Goal: Contribute content: Contribute content

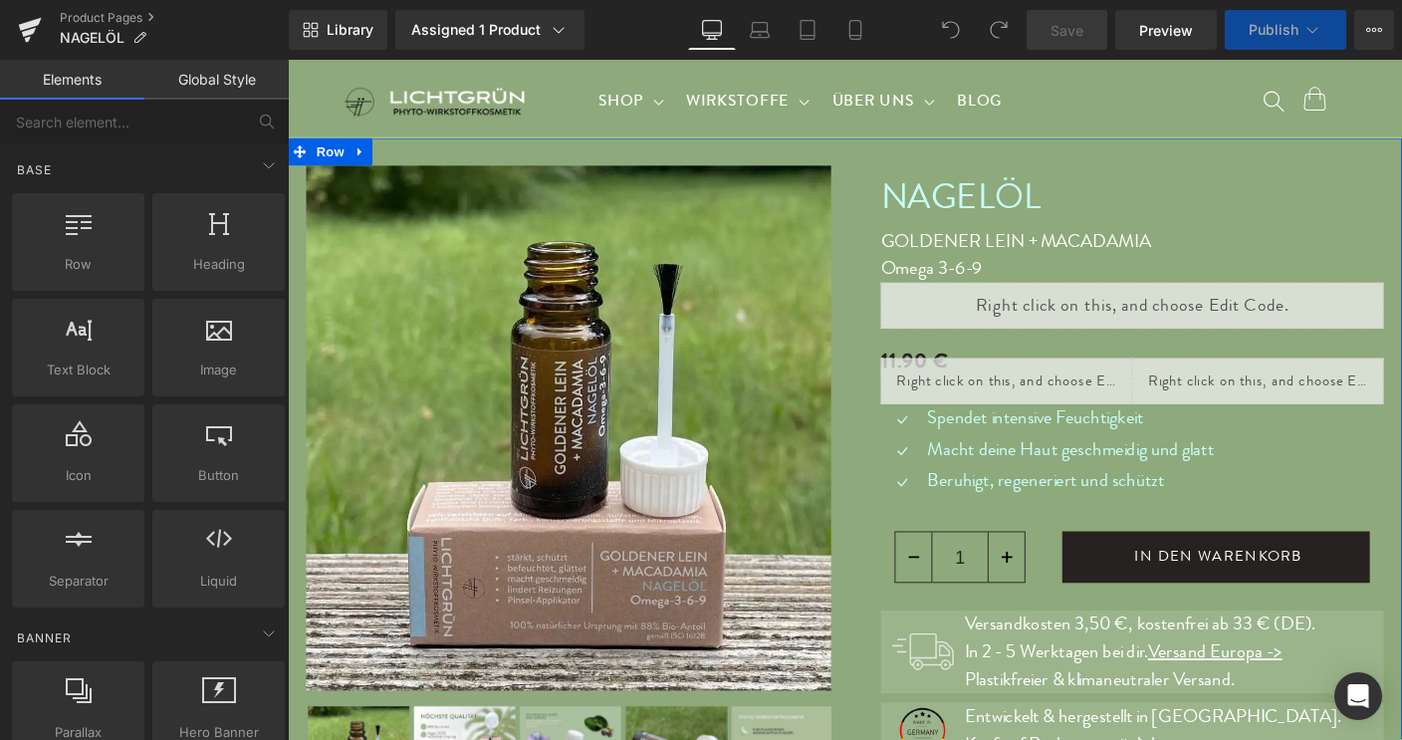
click at [1027, 478] on p "Macht deine Haut geschmeidig und glatt" at bounding box center [1134, 481] width 311 height 30
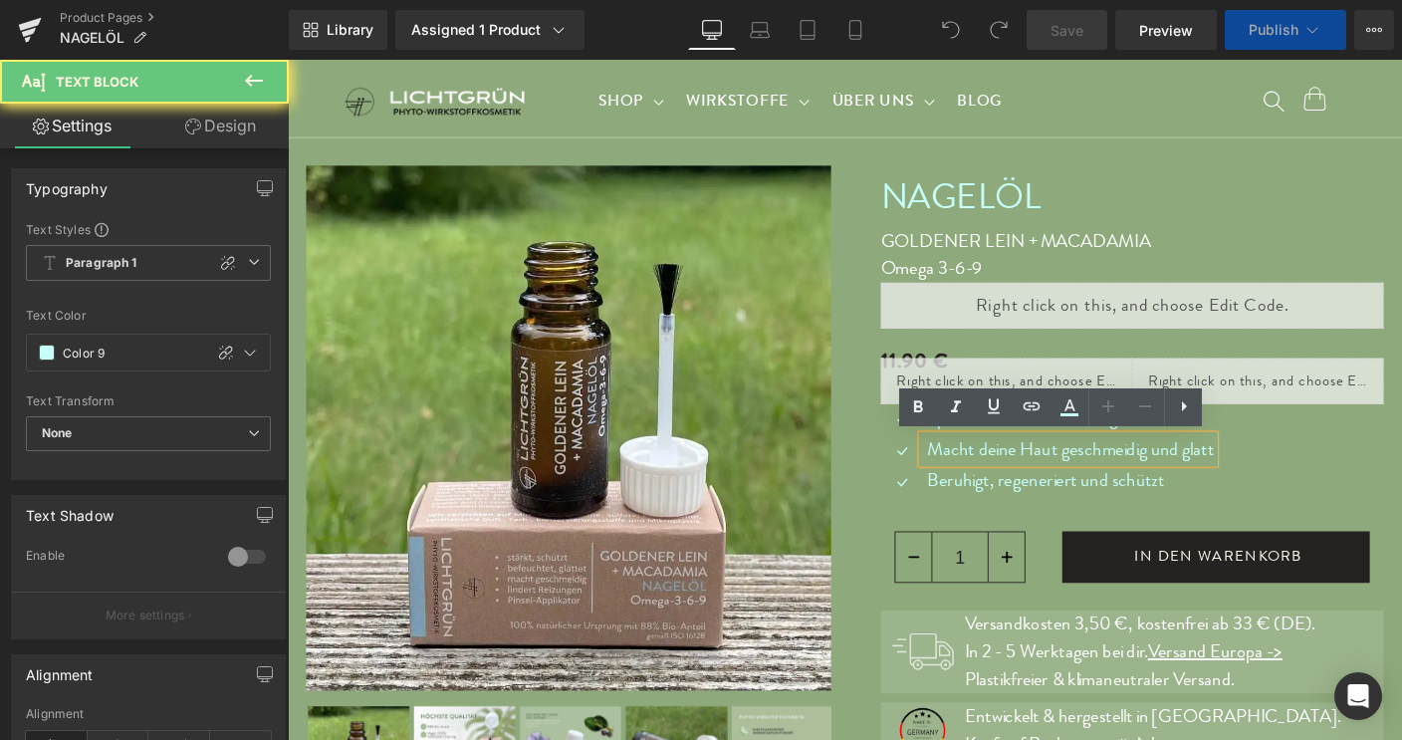
click at [1027, 478] on p "Macht deine Haut geschmeidig und glatt" at bounding box center [1134, 481] width 311 height 30
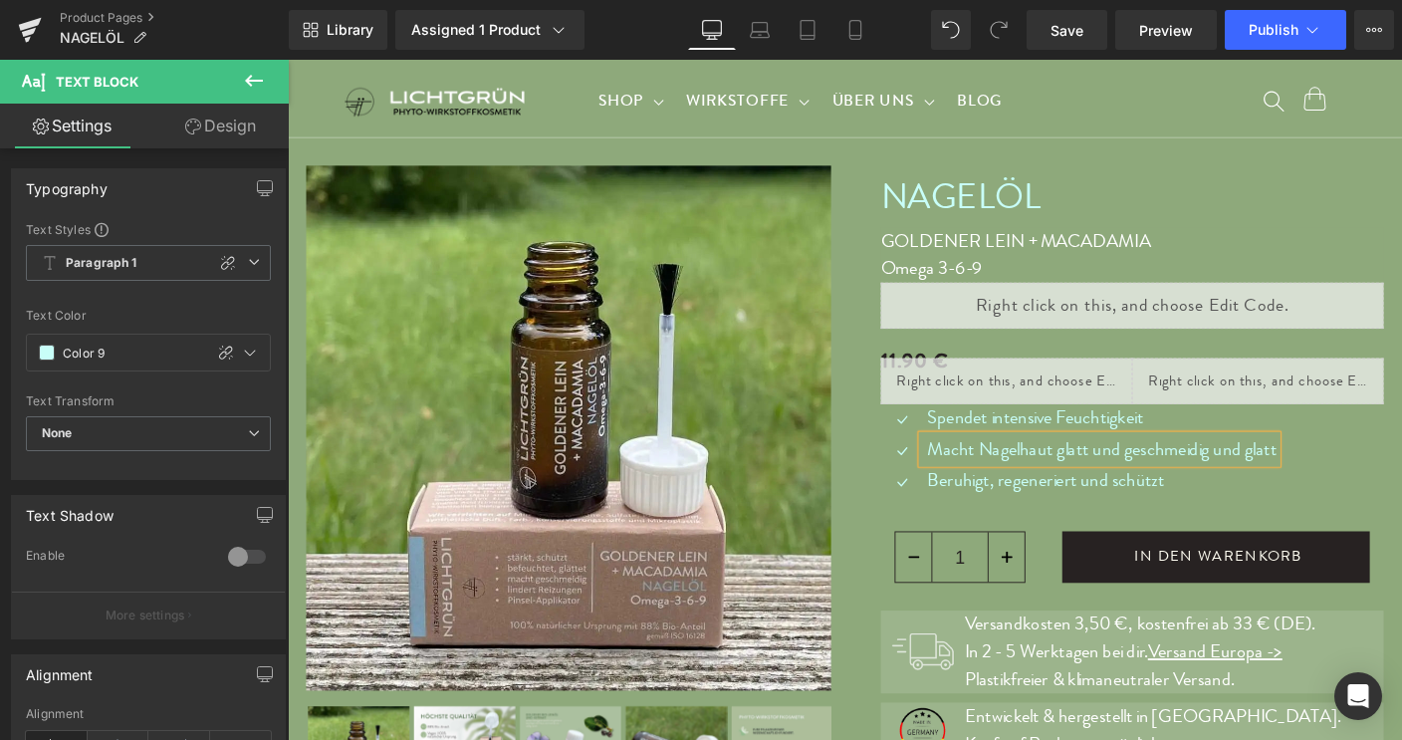
click at [1279, 486] on p "Macht Nagelhaut glatt und geschmeidig und glatt" at bounding box center [1168, 481] width 378 height 30
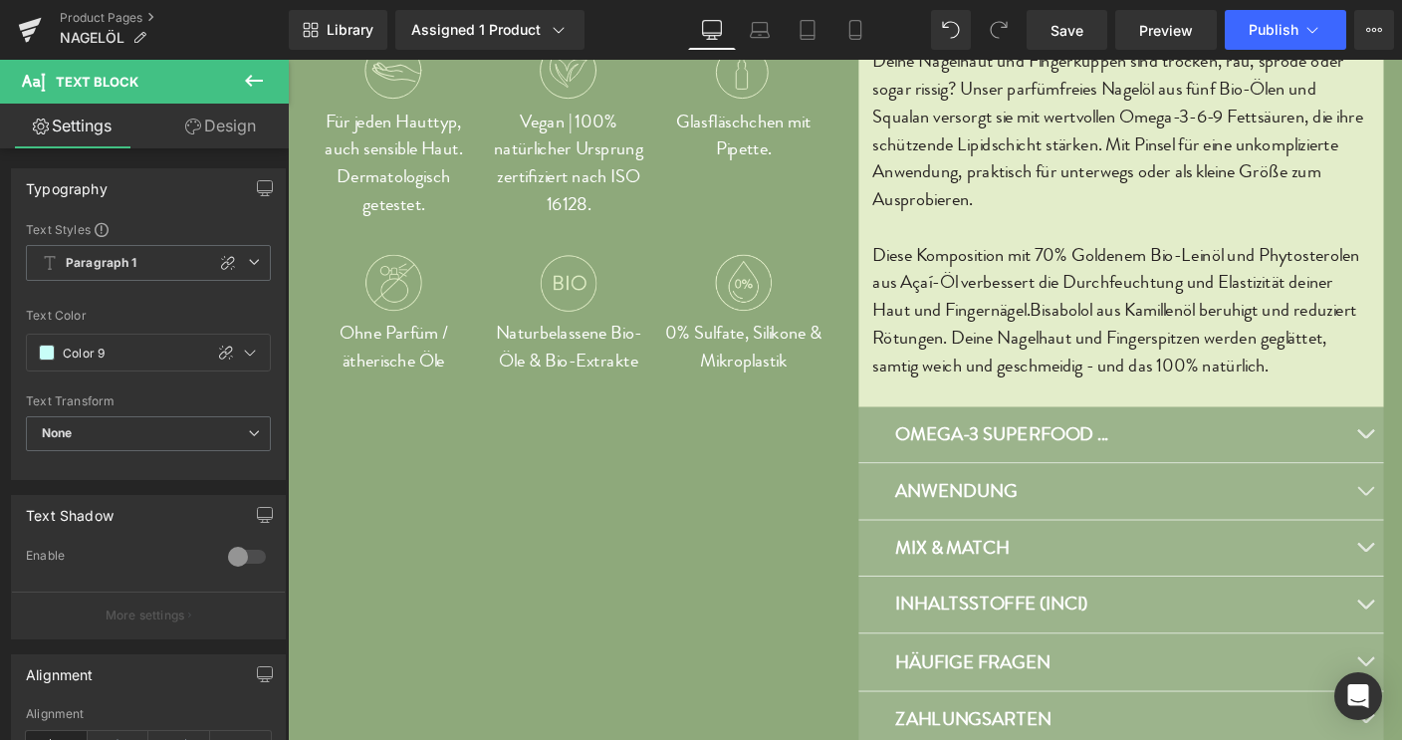
scroll to position [900, 0]
click at [1105, 529] on p "ANWENDUNG" at bounding box center [1189, 526] width 488 height 30
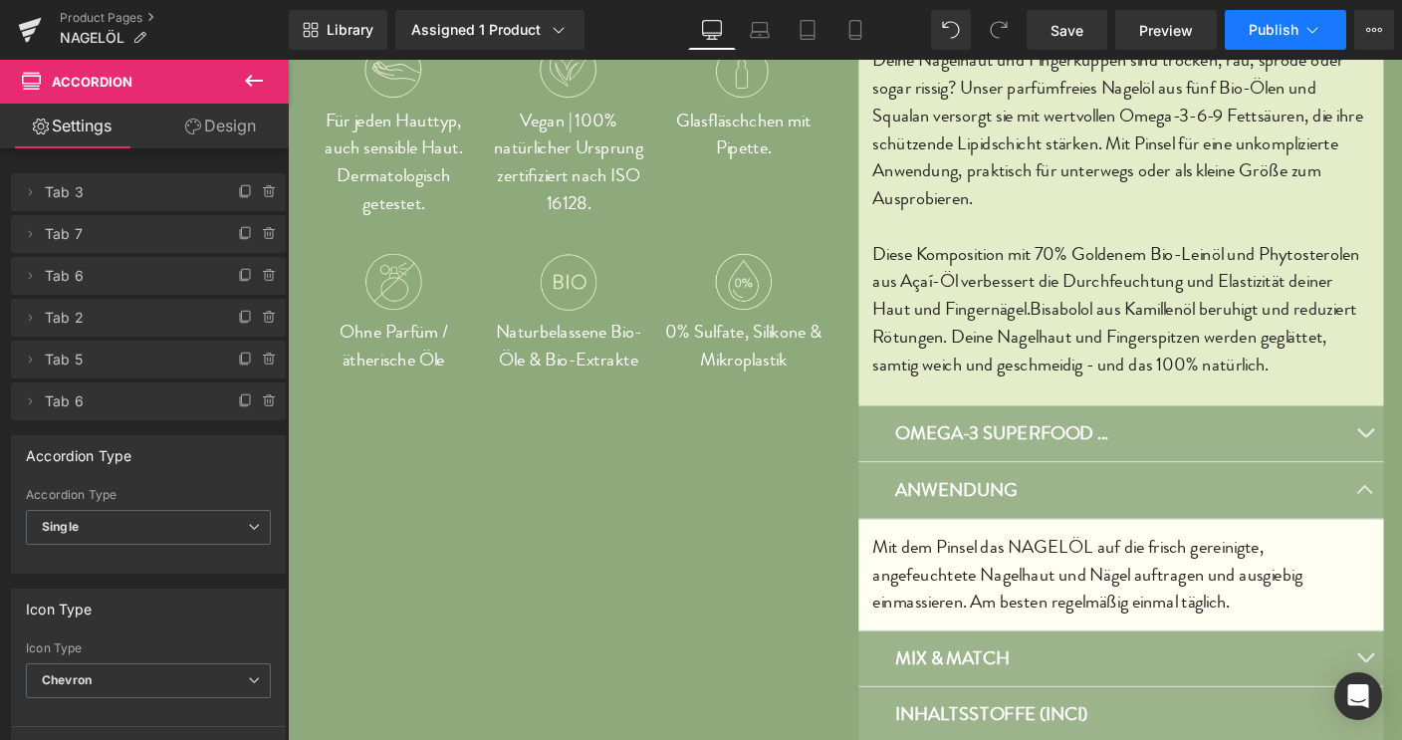
click at [1284, 32] on span "Publish" at bounding box center [1274, 30] width 50 height 16
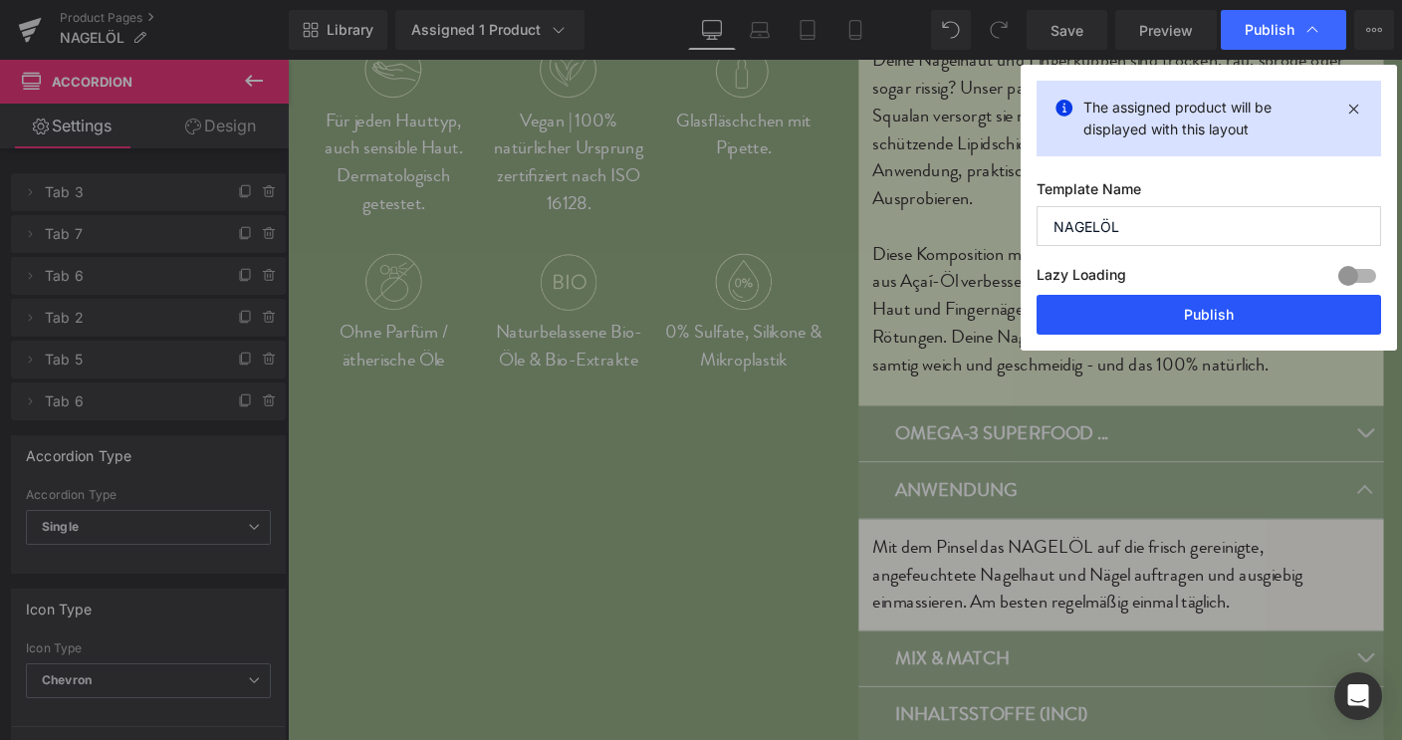
click at [1218, 320] on button "Publish" at bounding box center [1208, 315] width 344 height 40
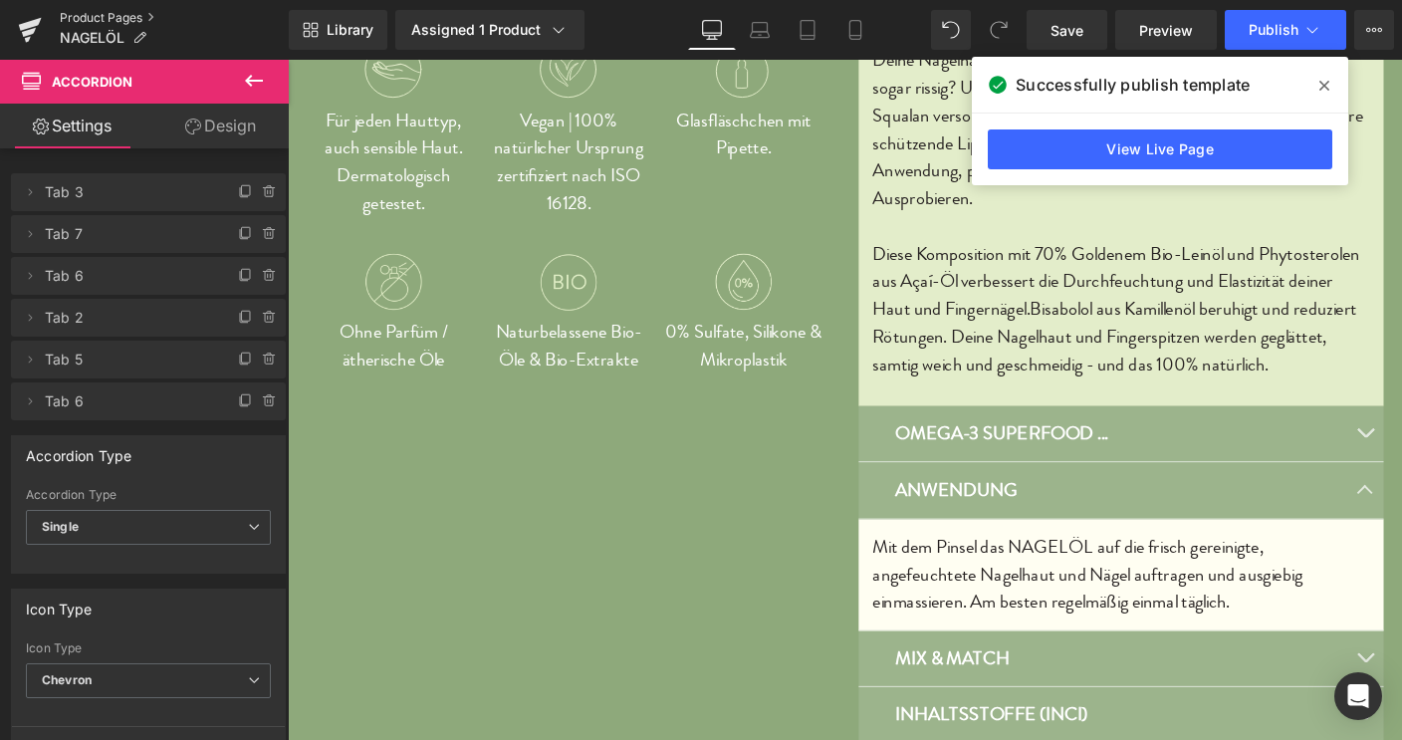
click at [111, 17] on link "Product Pages" at bounding box center [174, 18] width 229 height 16
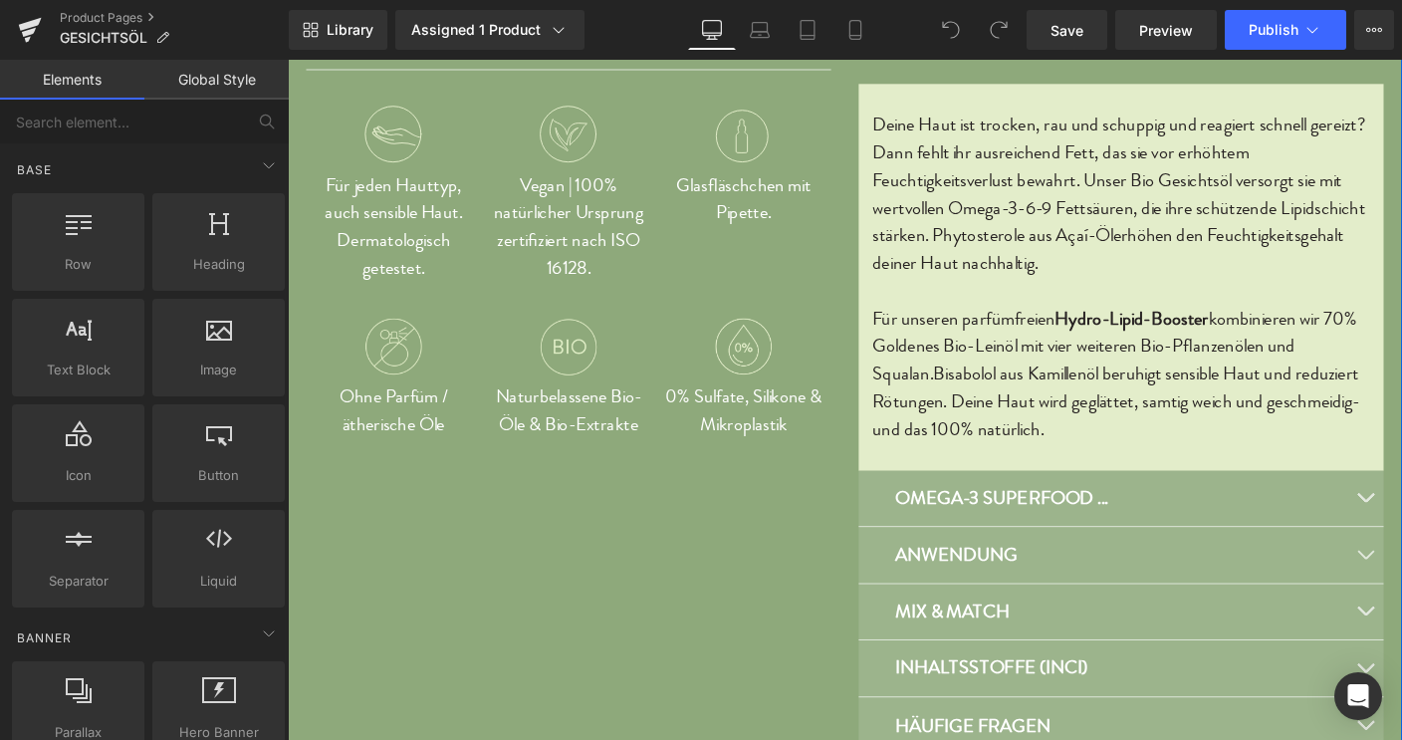
scroll to position [835, 0]
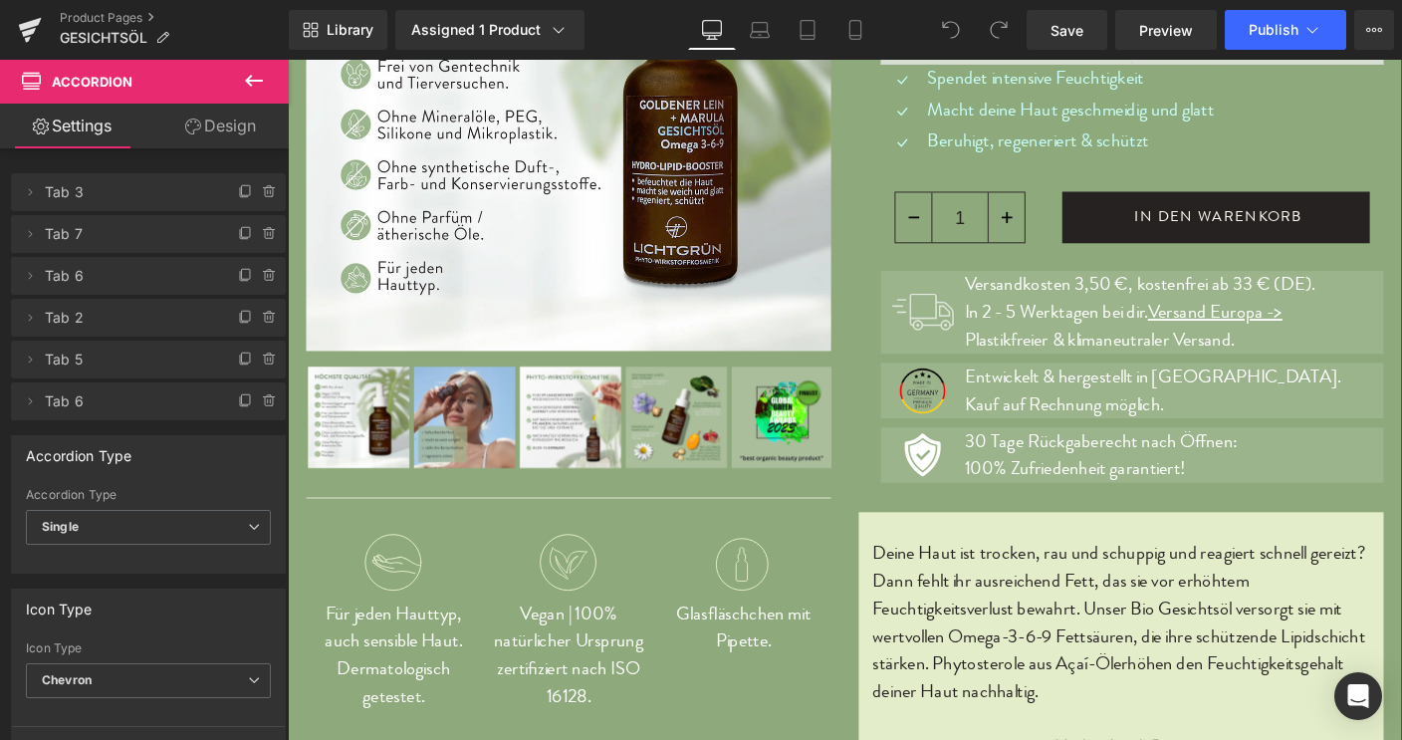
scroll to position [365, 0]
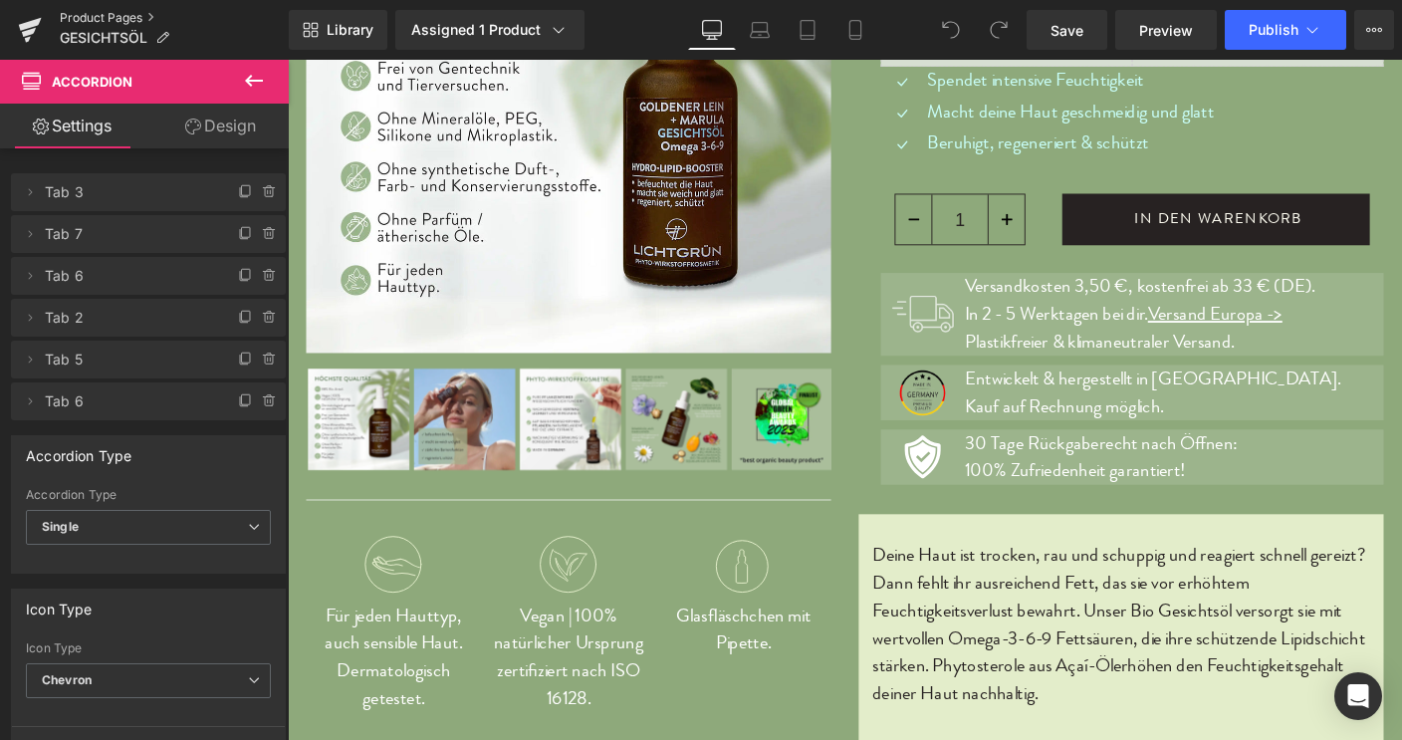
click at [90, 18] on link "Product Pages" at bounding box center [174, 18] width 229 height 16
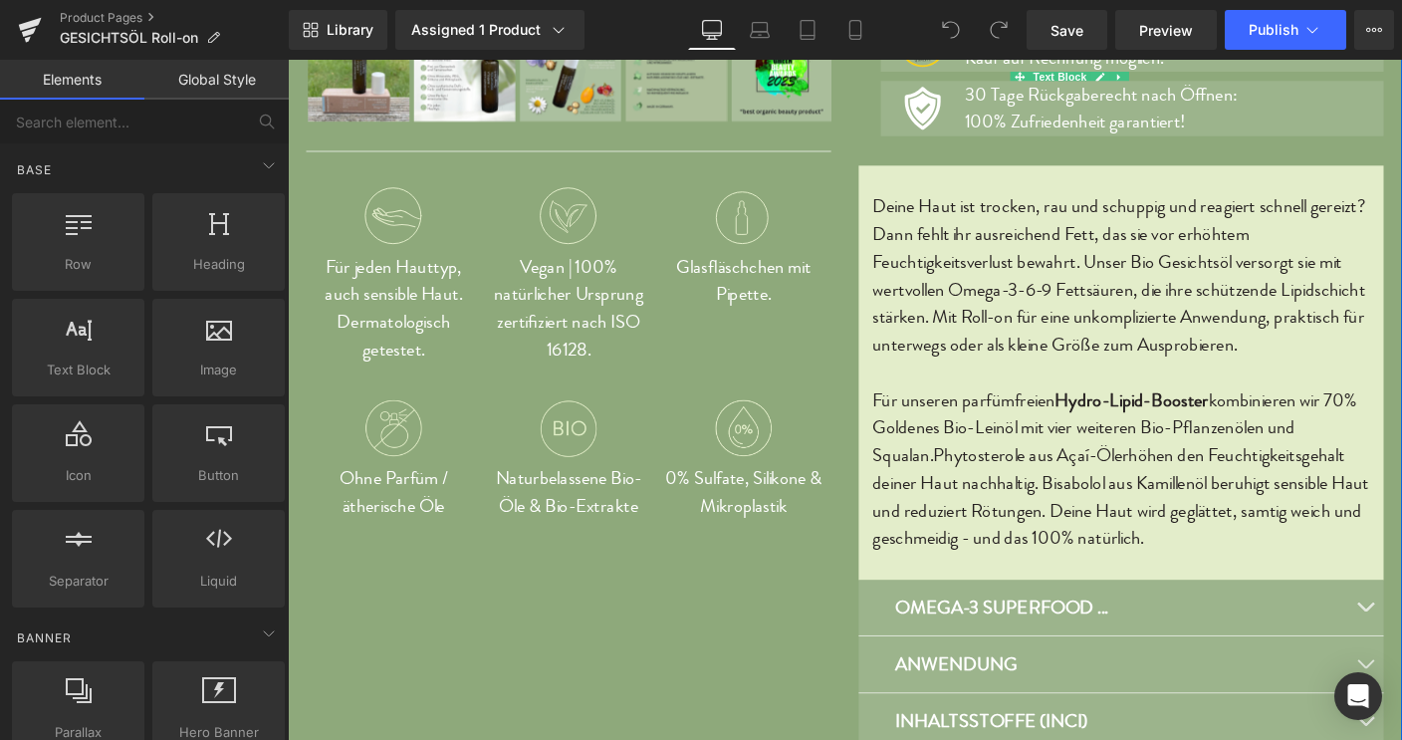
scroll to position [740, 0]
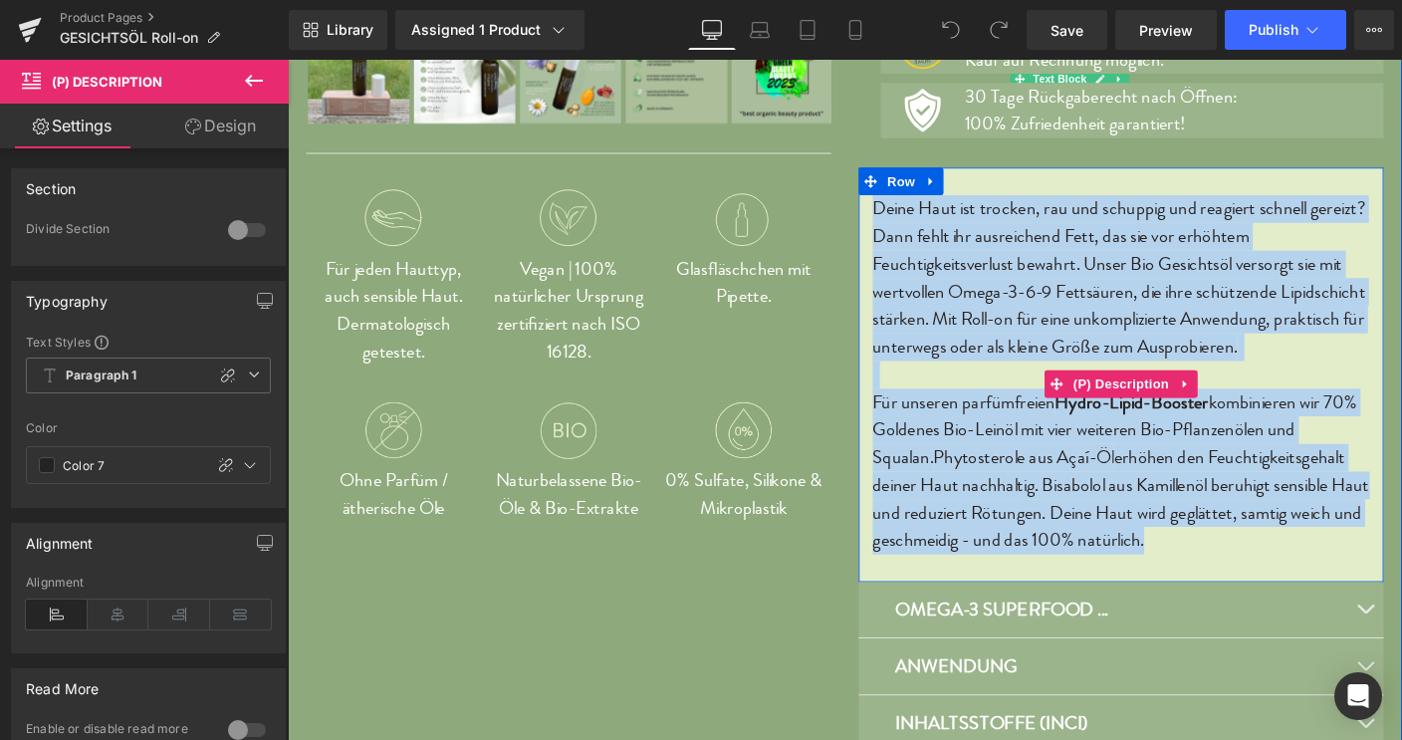
drag, startPoint x: 913, startPoint y: 218, endPoint x: 1301, endPoint y: 586, distance: 535.2
click at [1301, 586] on div "Deine Haut ist trocken, rau und schuppig und reagiert schnell gereizt? Dann feh…" at bounding box center [1189, 405] width 538 height 398
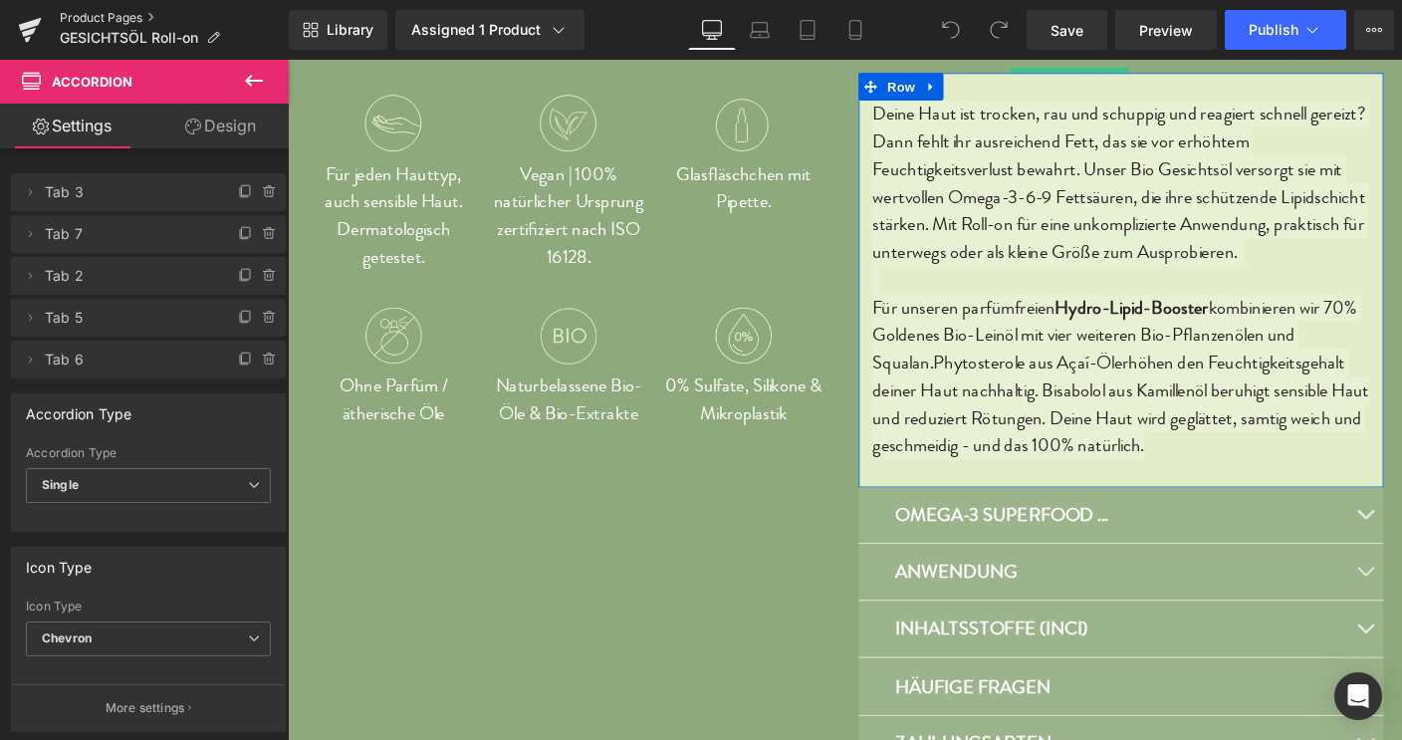
click at [123, 18] on link "Product Pages" at bounding box center [174, 18] width 229 height 16
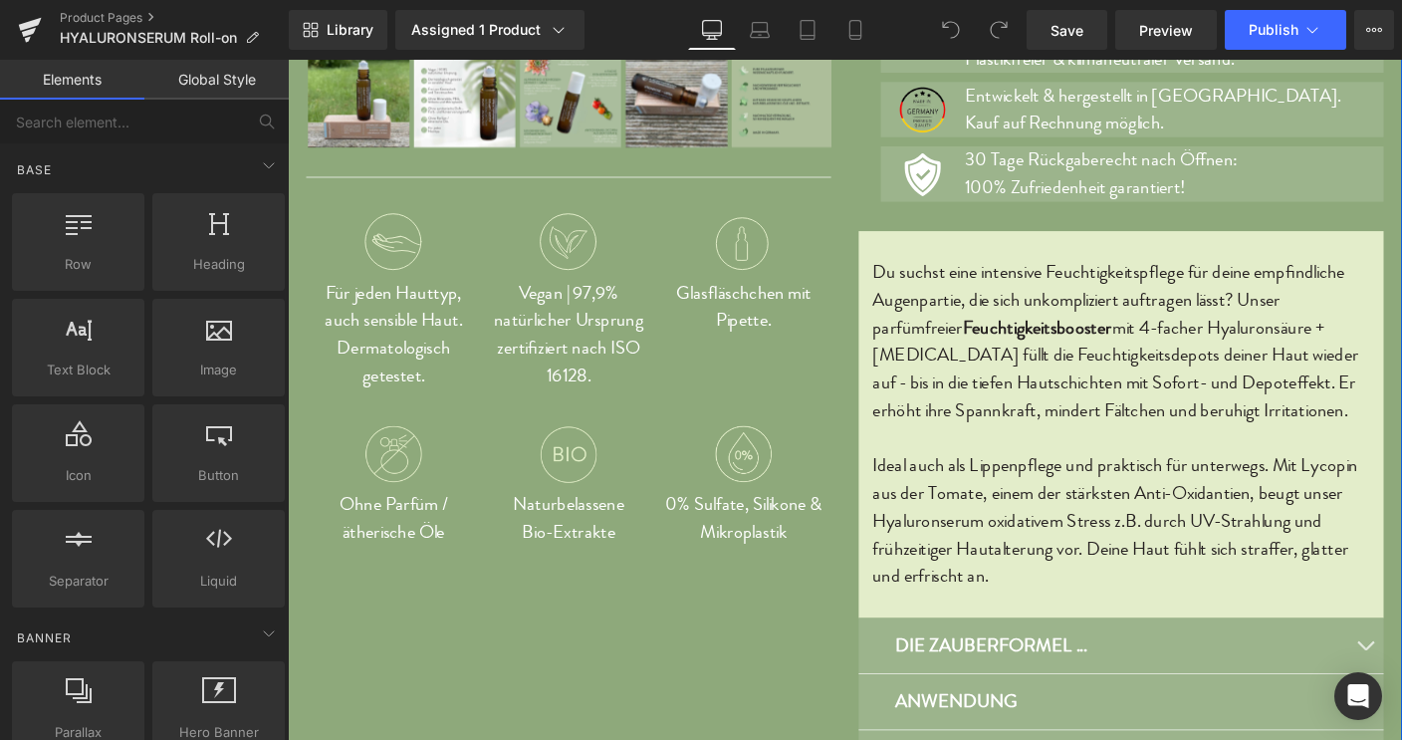
scroll to position [715, 0]
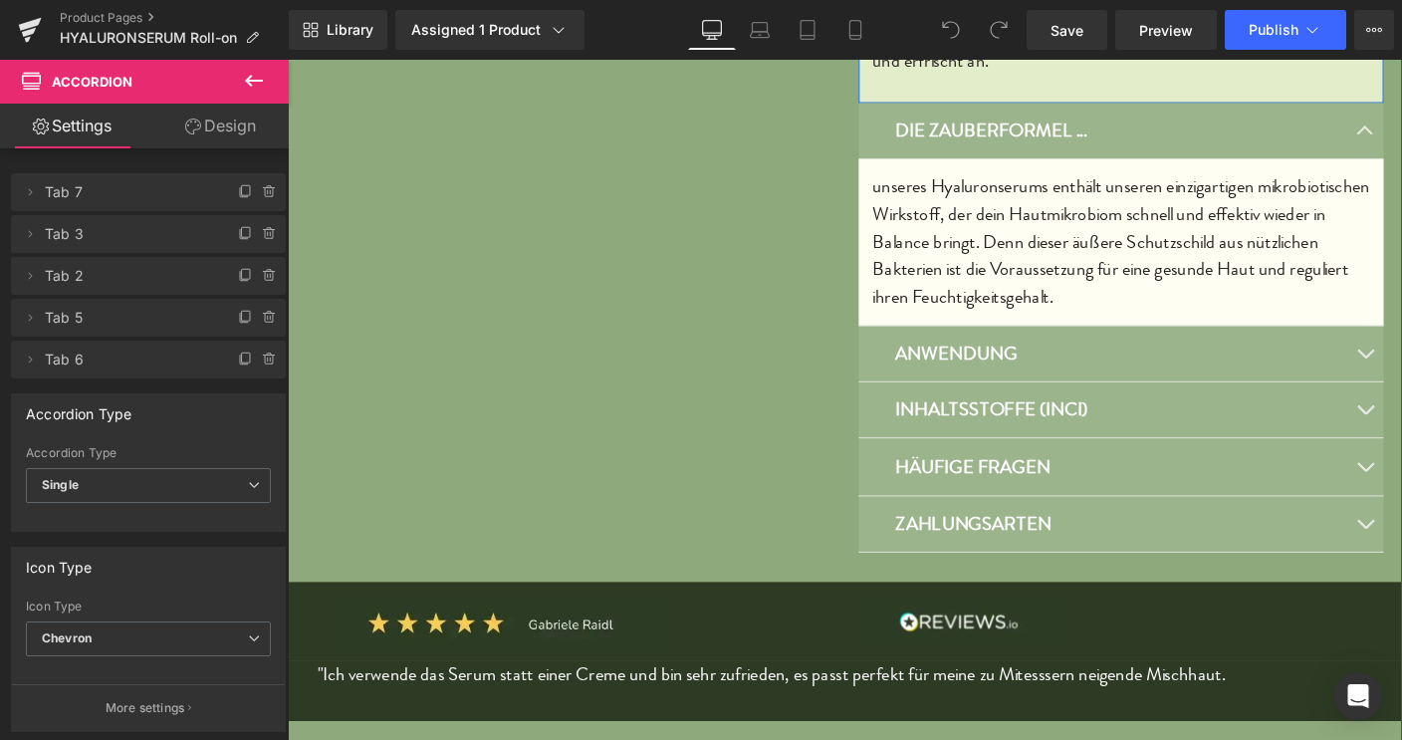
scroll to position [1277, 0]
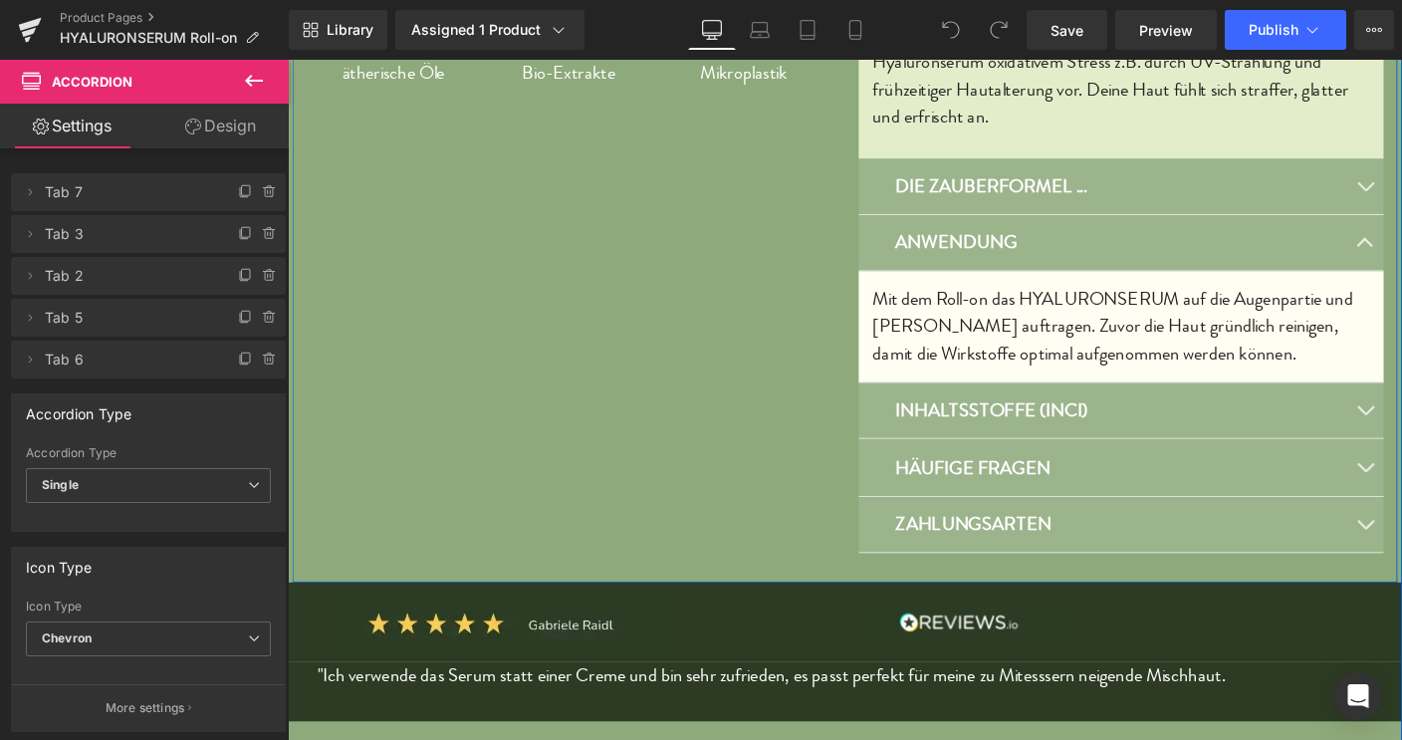
scroll to position [1211, 0]
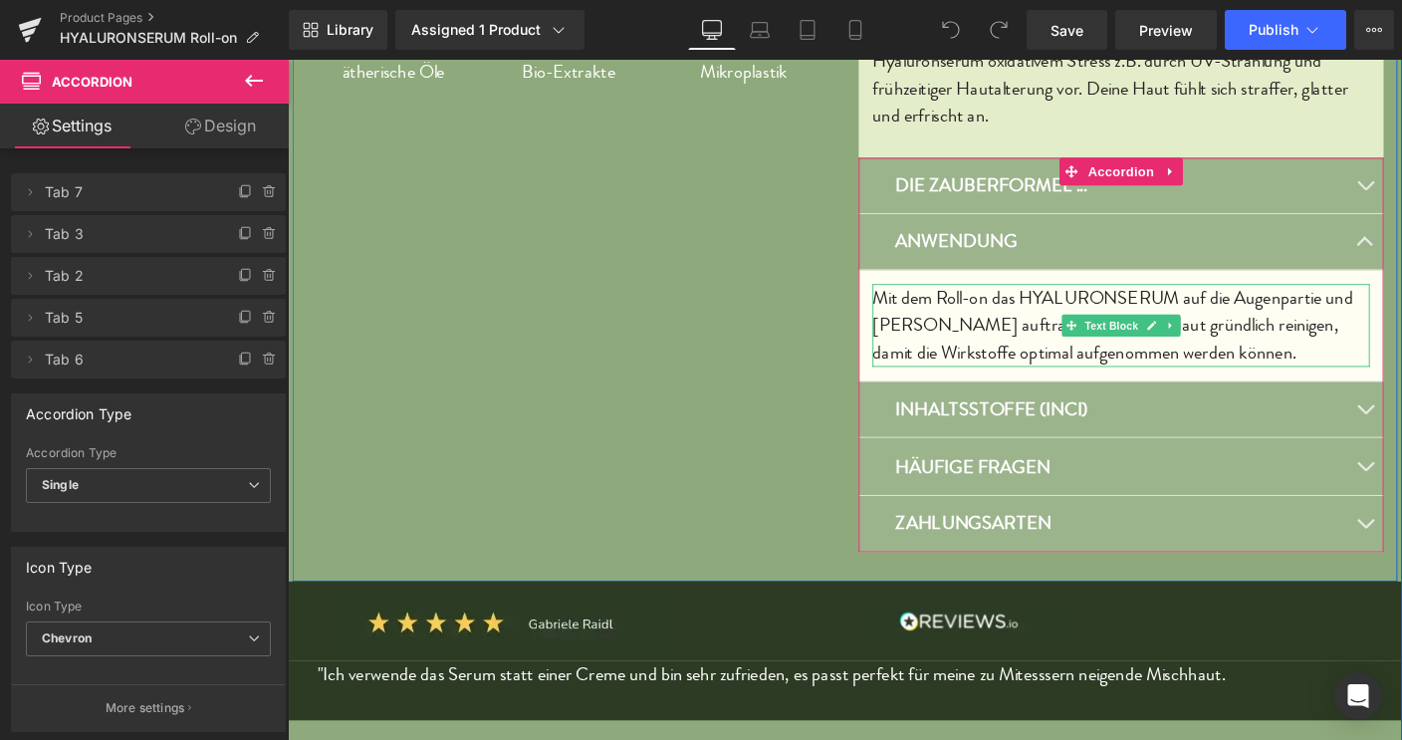
click at [1040, 350] on p "Mit dem Roll-on das HYALURONSERUM auf die Augenpartie und Lippen auftragen. Zuv…" at bounding box center [1189, 348] width 538 height 90
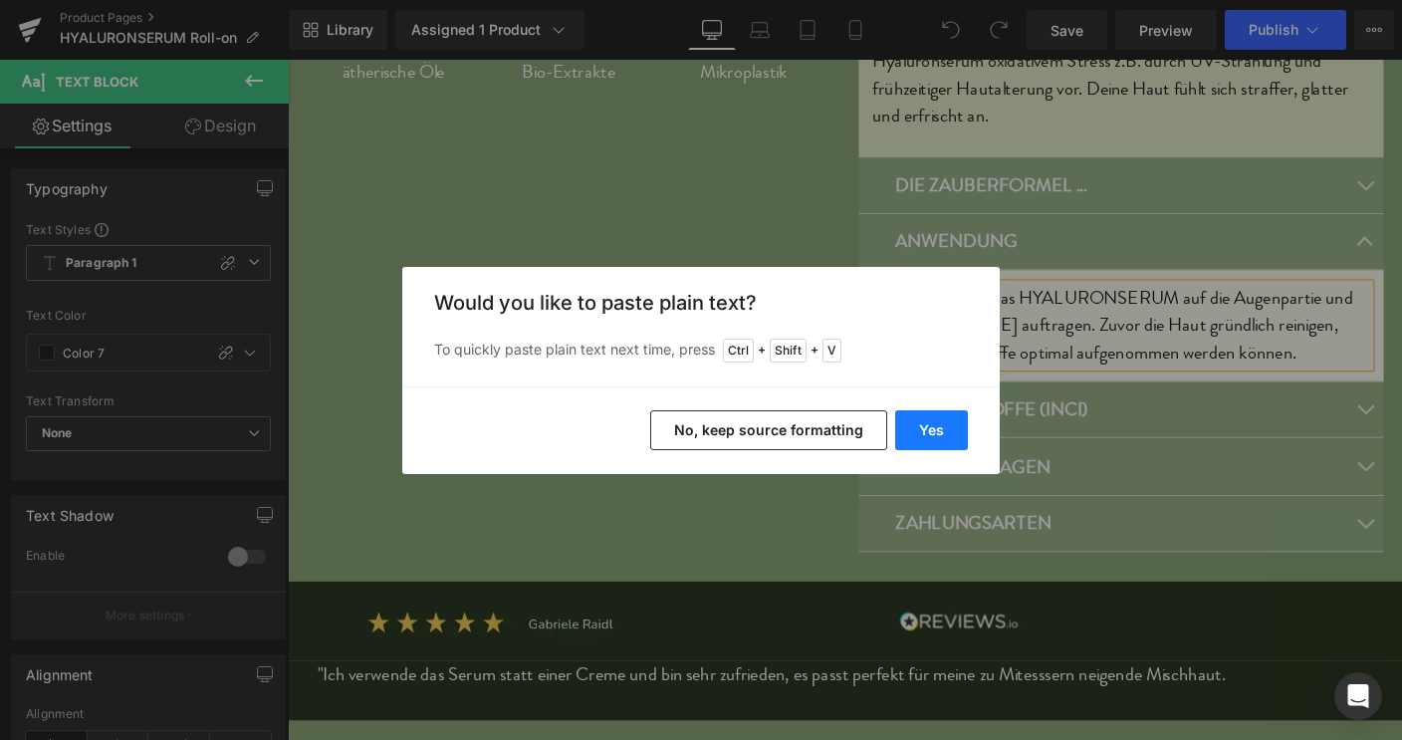
click at [947, 422] on button "Yes" at bounding box center [931, 430] width 73 height 40
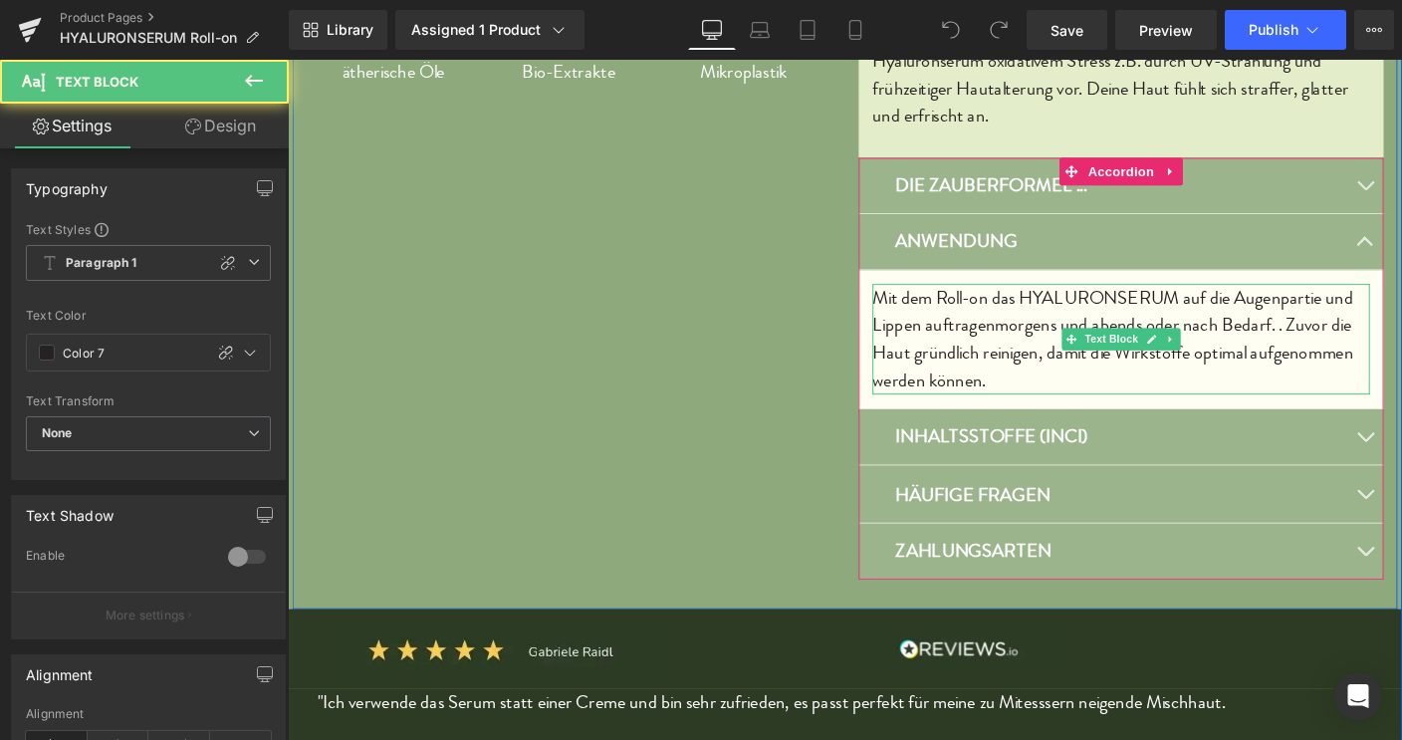
click at [1037, 348] on p "Mit dem Roll-on das HYALURONSERUM auf die Augenpartie und Lippen auftragenmorge…" at bounding box center [1189, 362] width 538 height 119
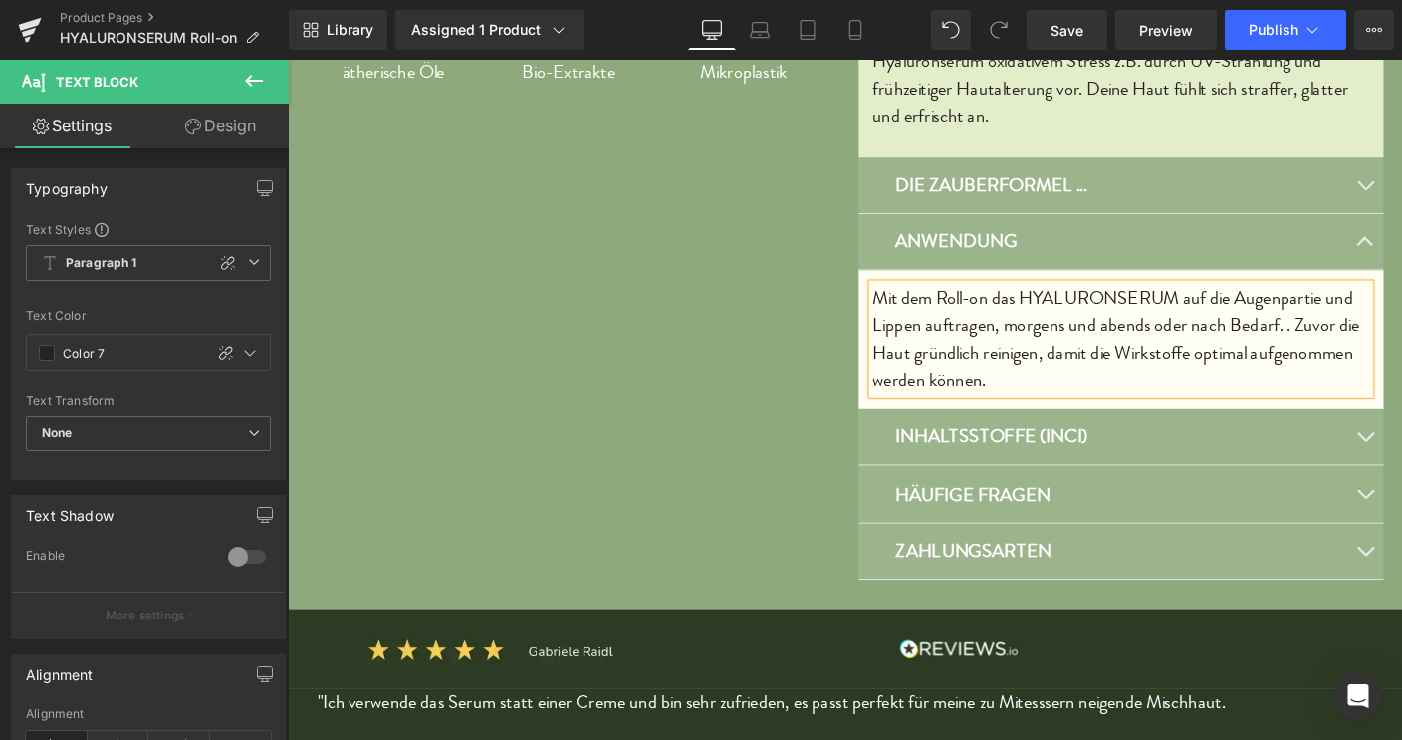
click at [1365, 350] on p "Mit dem Roll-on das HYALURONSERUM auf die Augenpartie und Lippen auftragen, mor…" at bounding box center [1189, 362] width 538 height 119
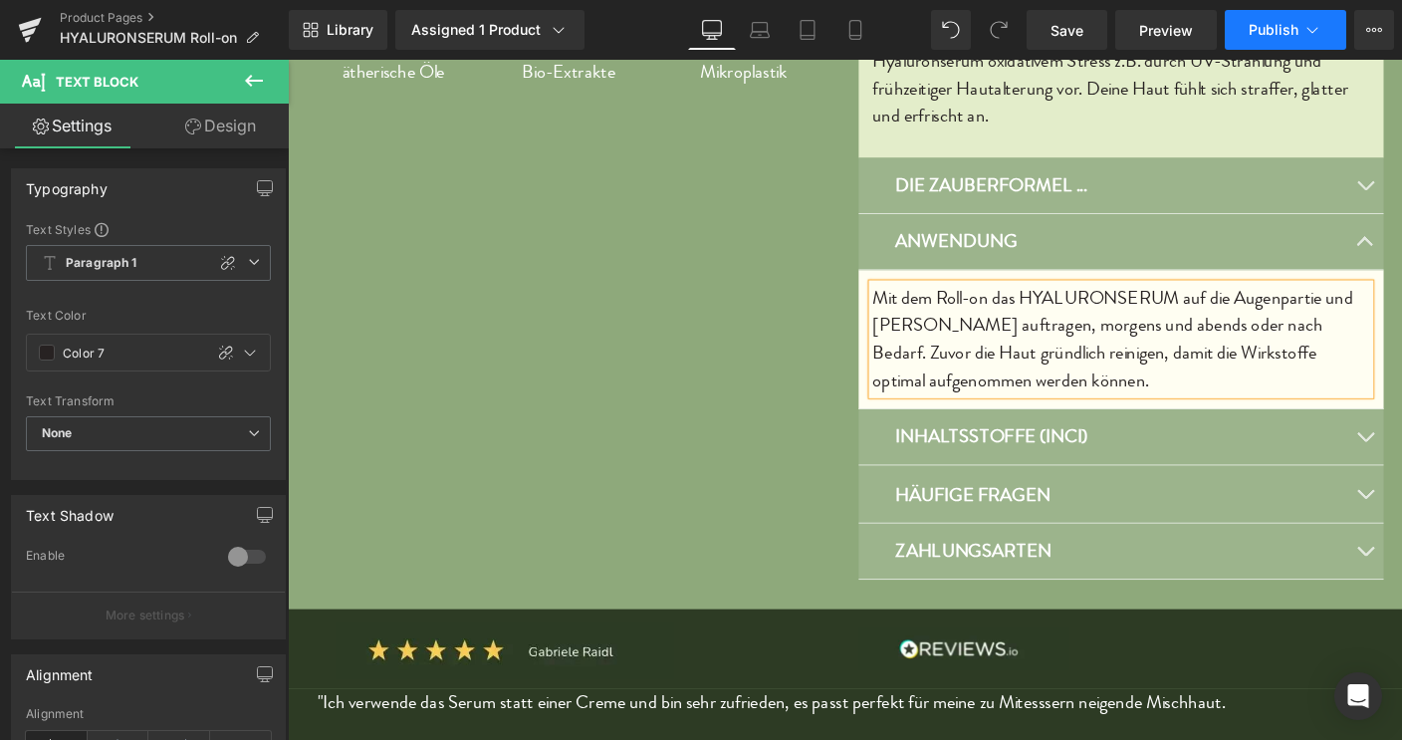
click at [1280, 30] on span "Publish" at bounding box center [1274, 30] width 50 height 16
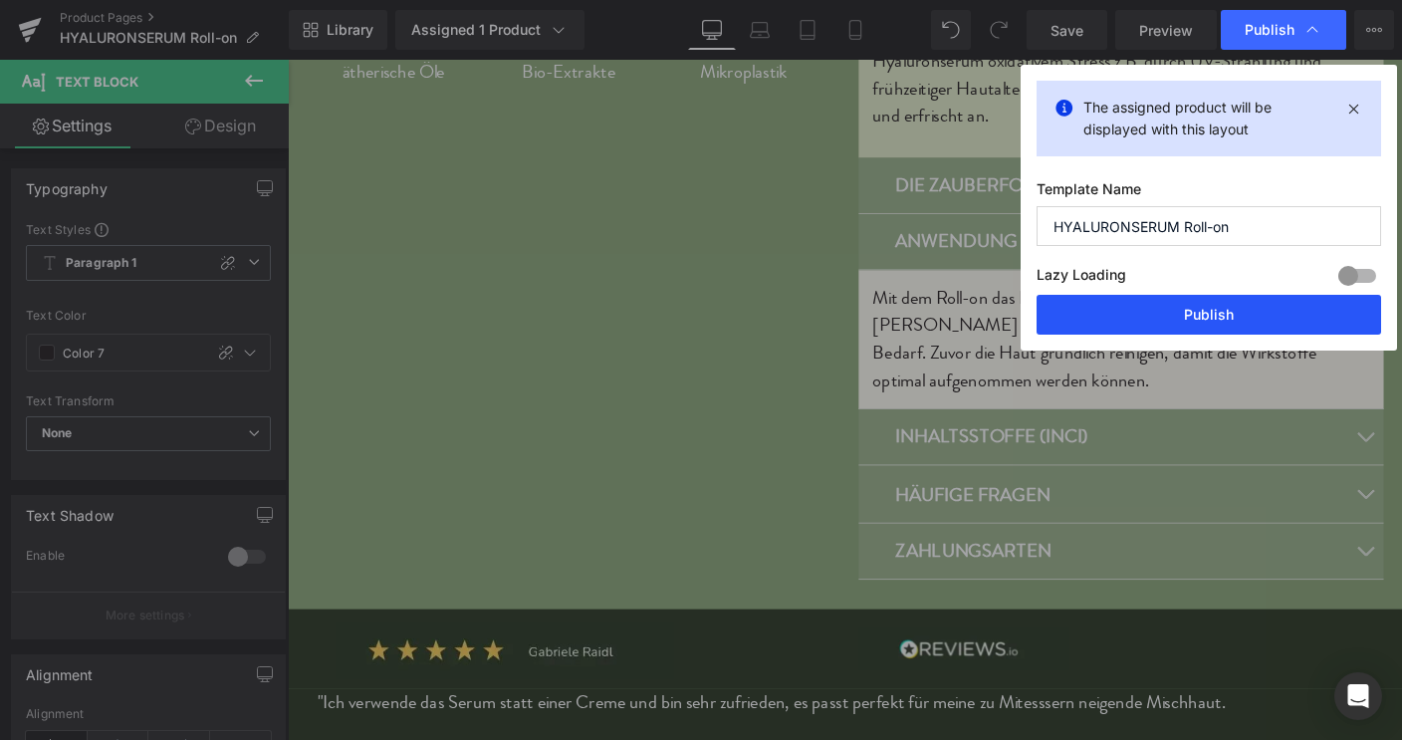
click at [1228, 319] on button "Publish" at bounding box center [1208, 315] width 344 height 40
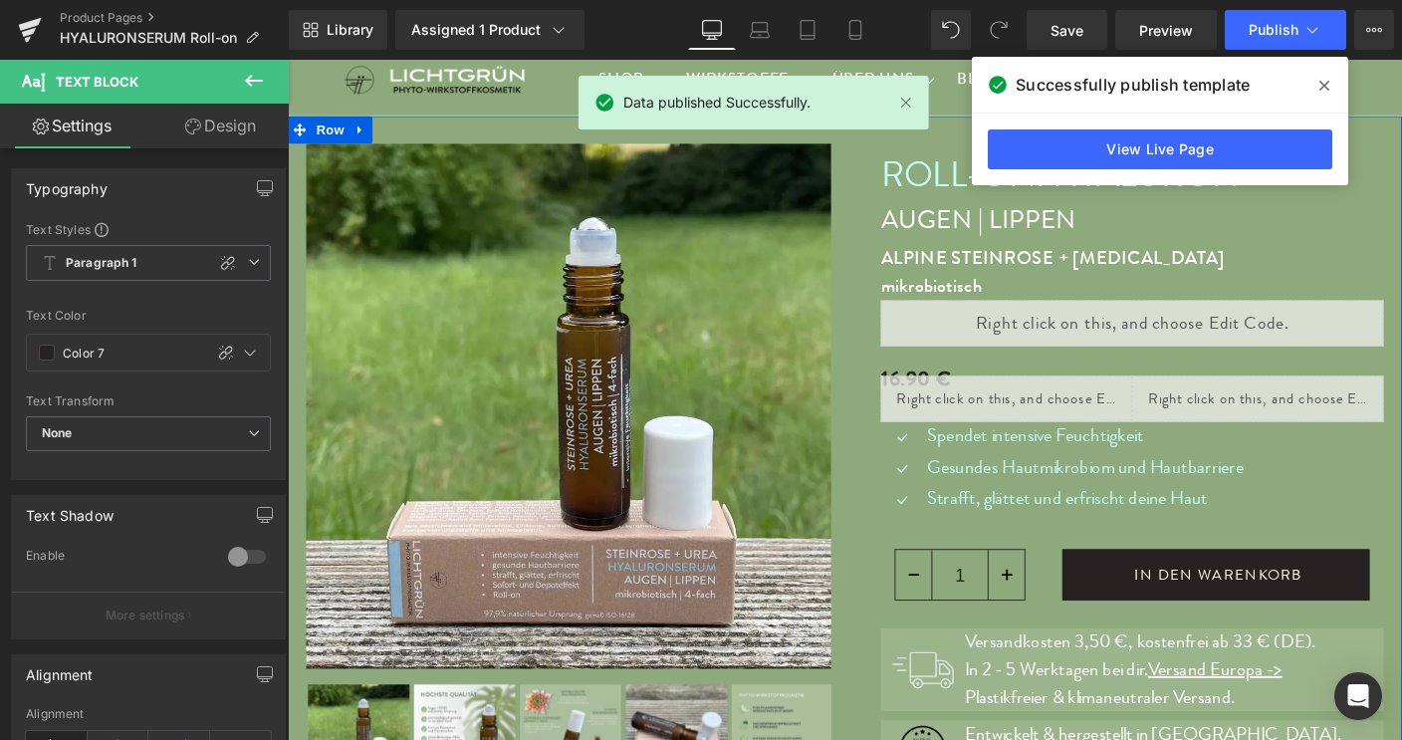
scroll to position [0, 0]
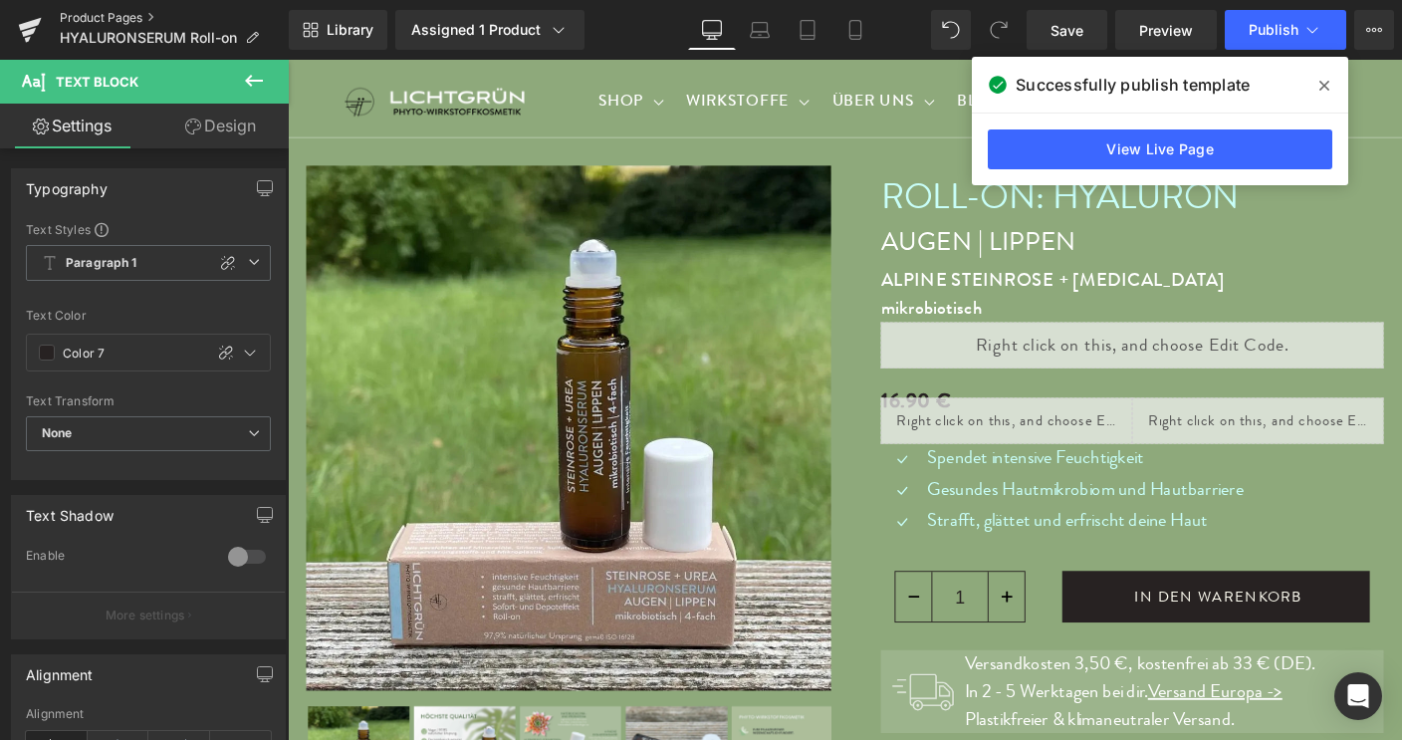
click at [119, 16] on link "Product Pages" at bounding box center [174, 18] width 229 height 16
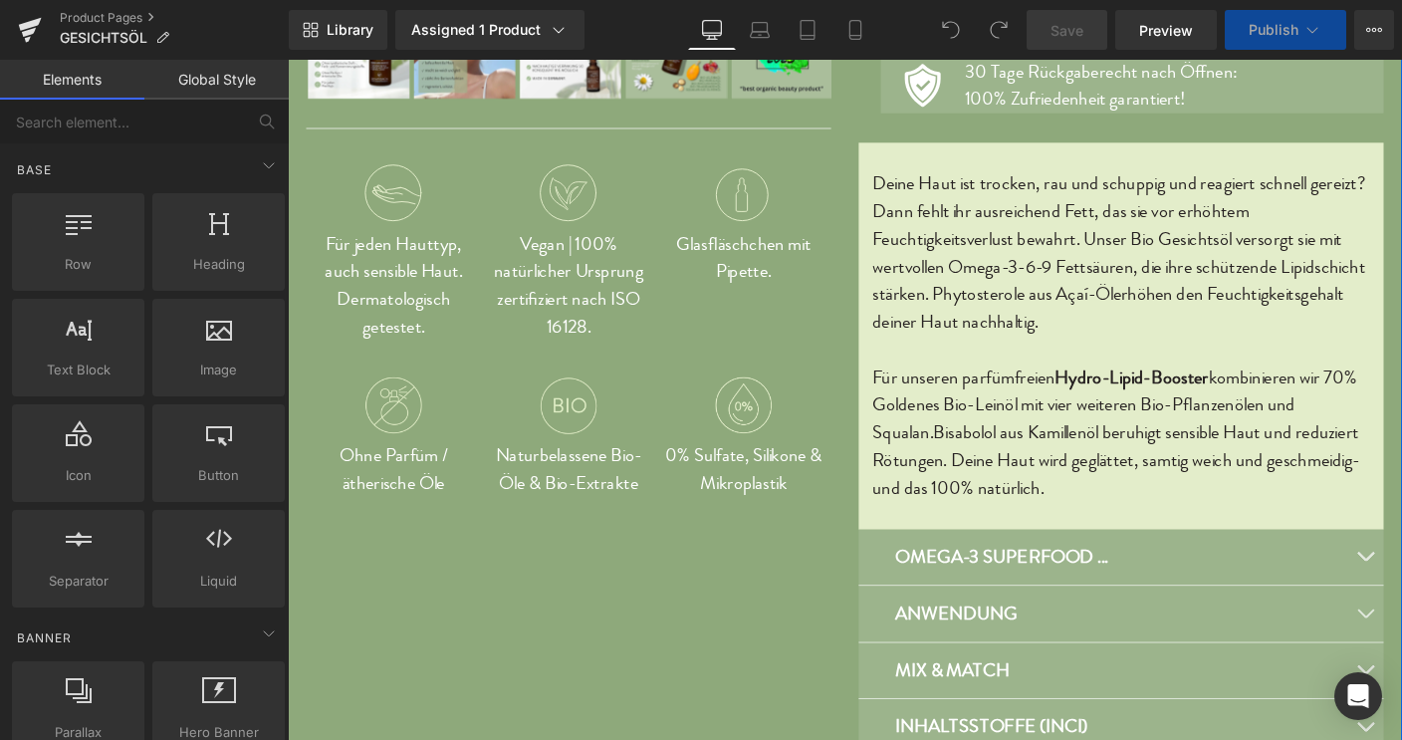
scroll to position [768, 0]
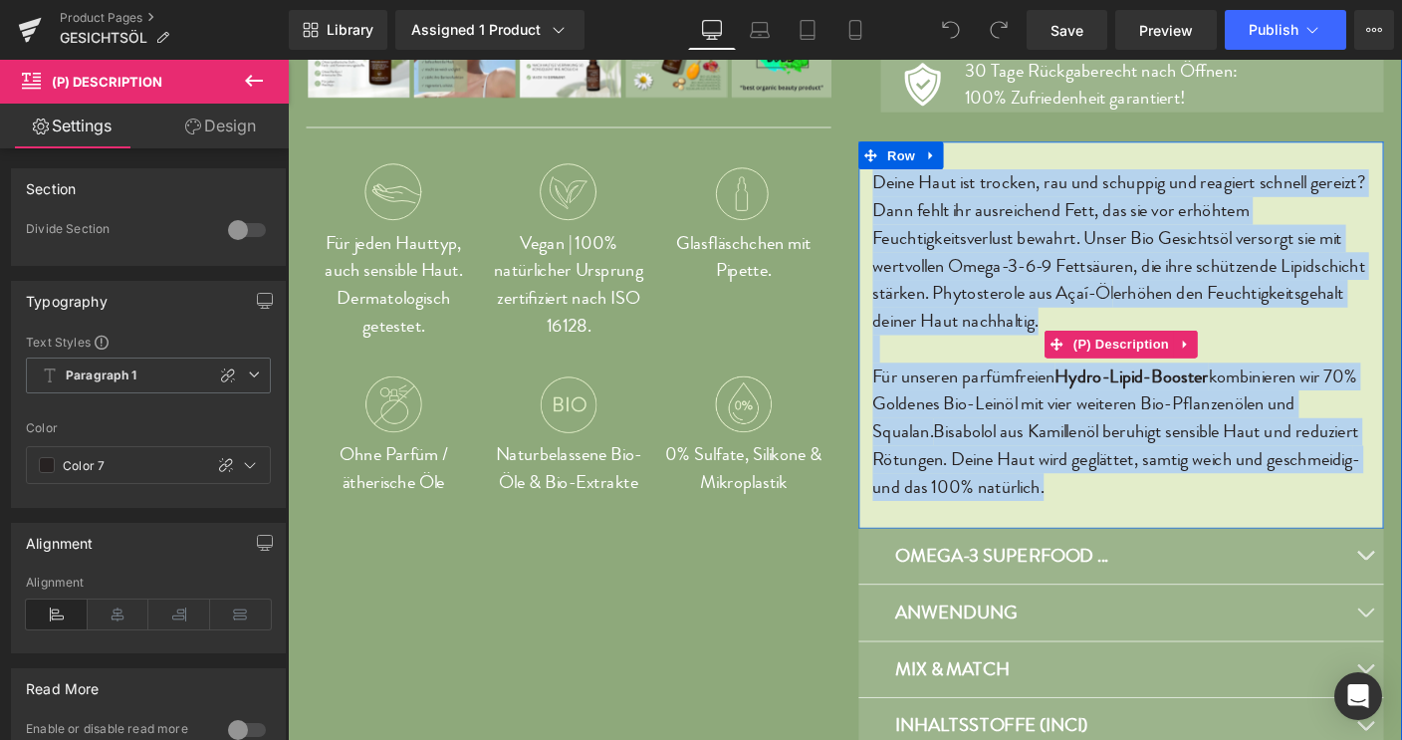
drag, startPoint x: 913, startPoint y: 194, endPoint x: 1218, endPoint y: 520, distance: 445.9
click at [1218, 520] on div "Deine Haut ist trocken, rau und schuppig und reagiert schnell gereizt? Dann feh…" at bounding box center [1189, 362] width 538 height 368
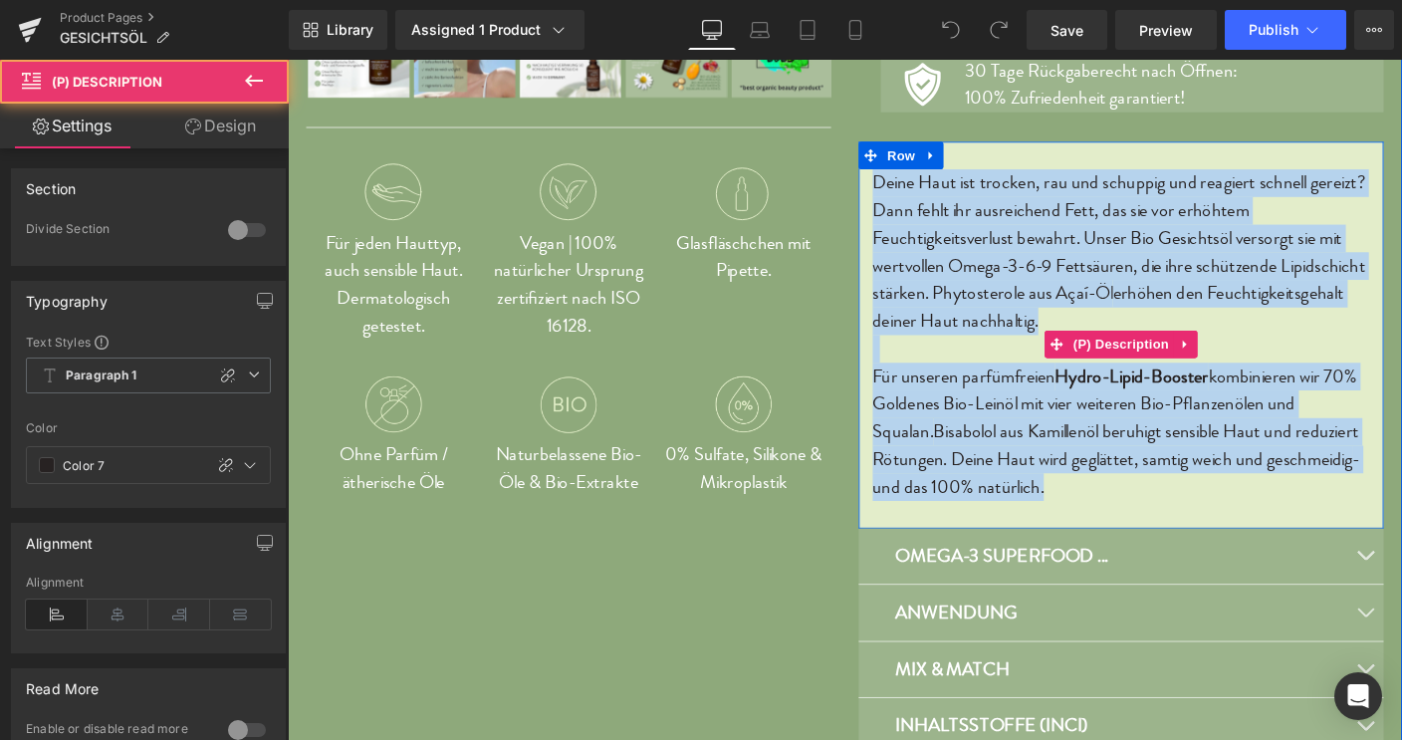
scroll to position [826, 0]
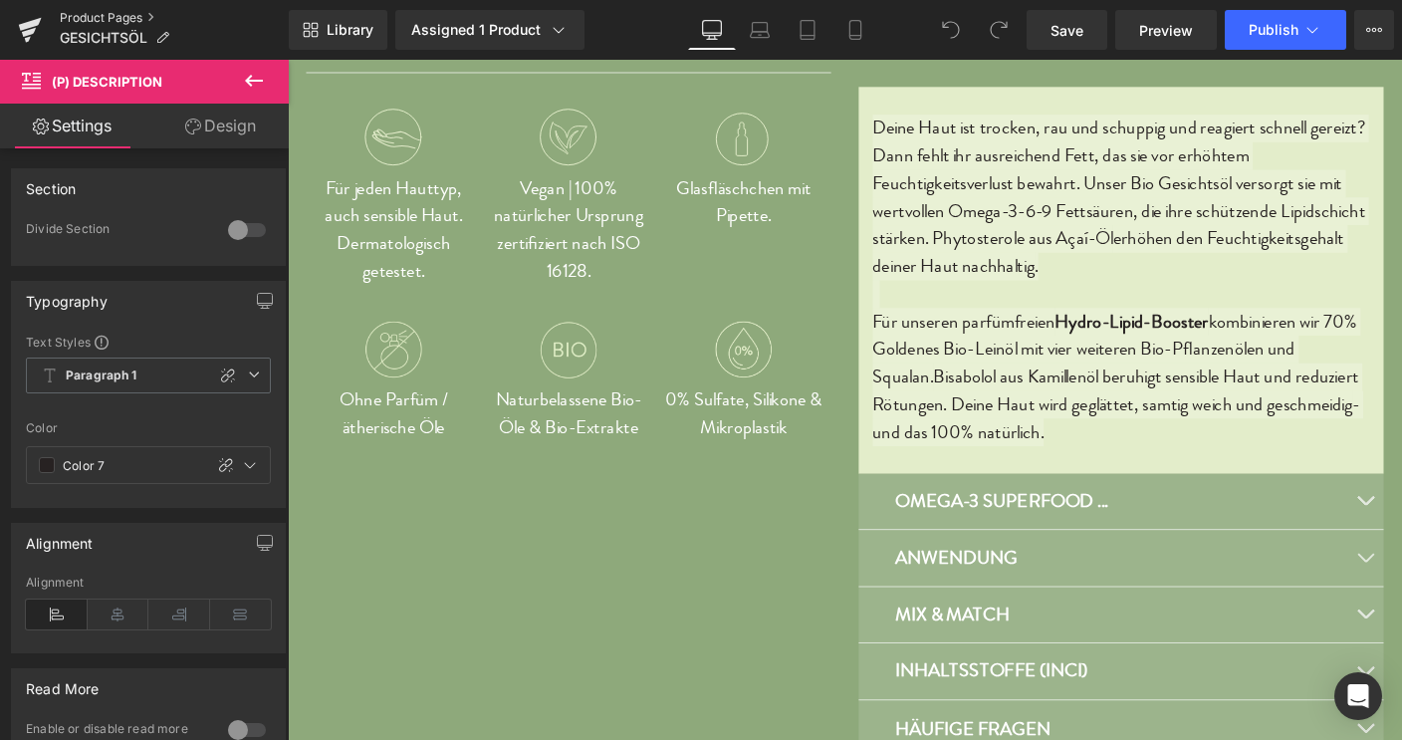
click at [127, 18] on link "Product Pages" at bounding box center [174, 18] width 229 height 16
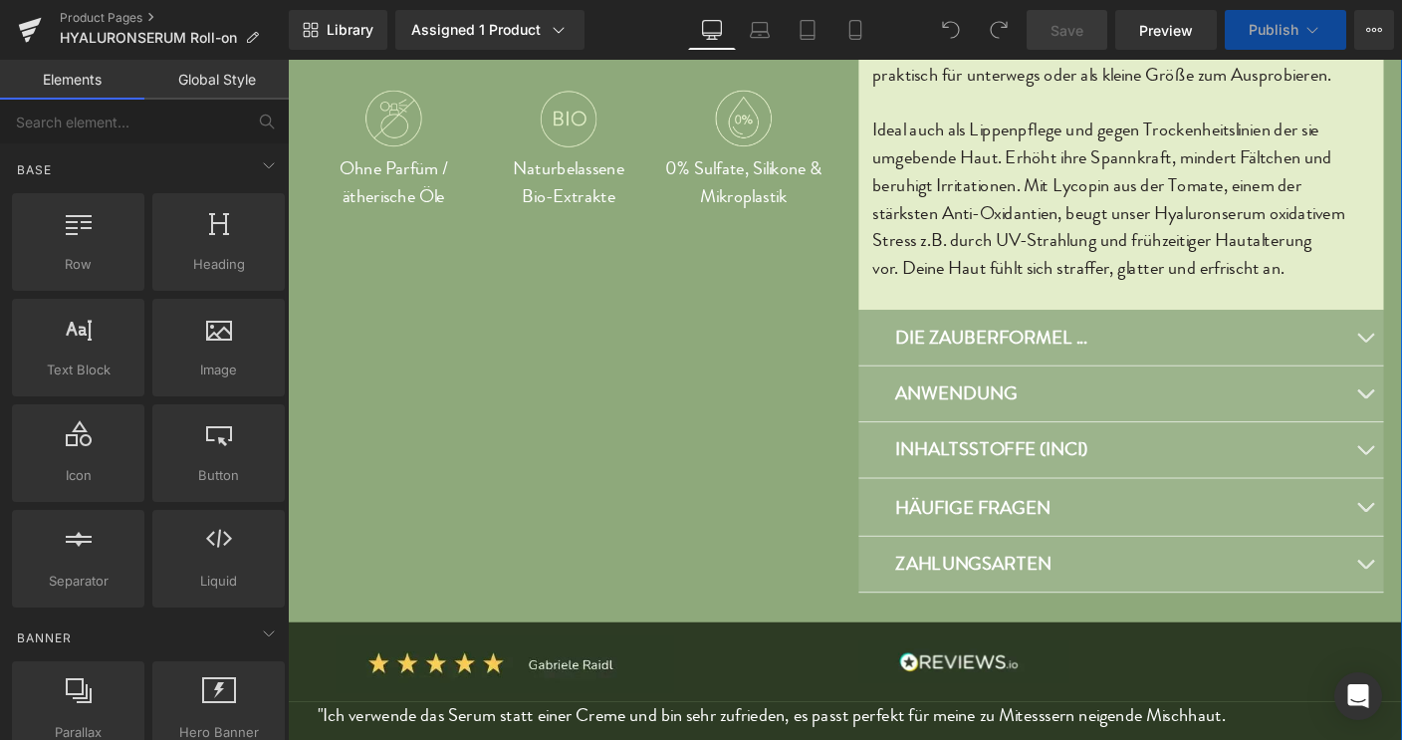
scroll to position [1078, 0]
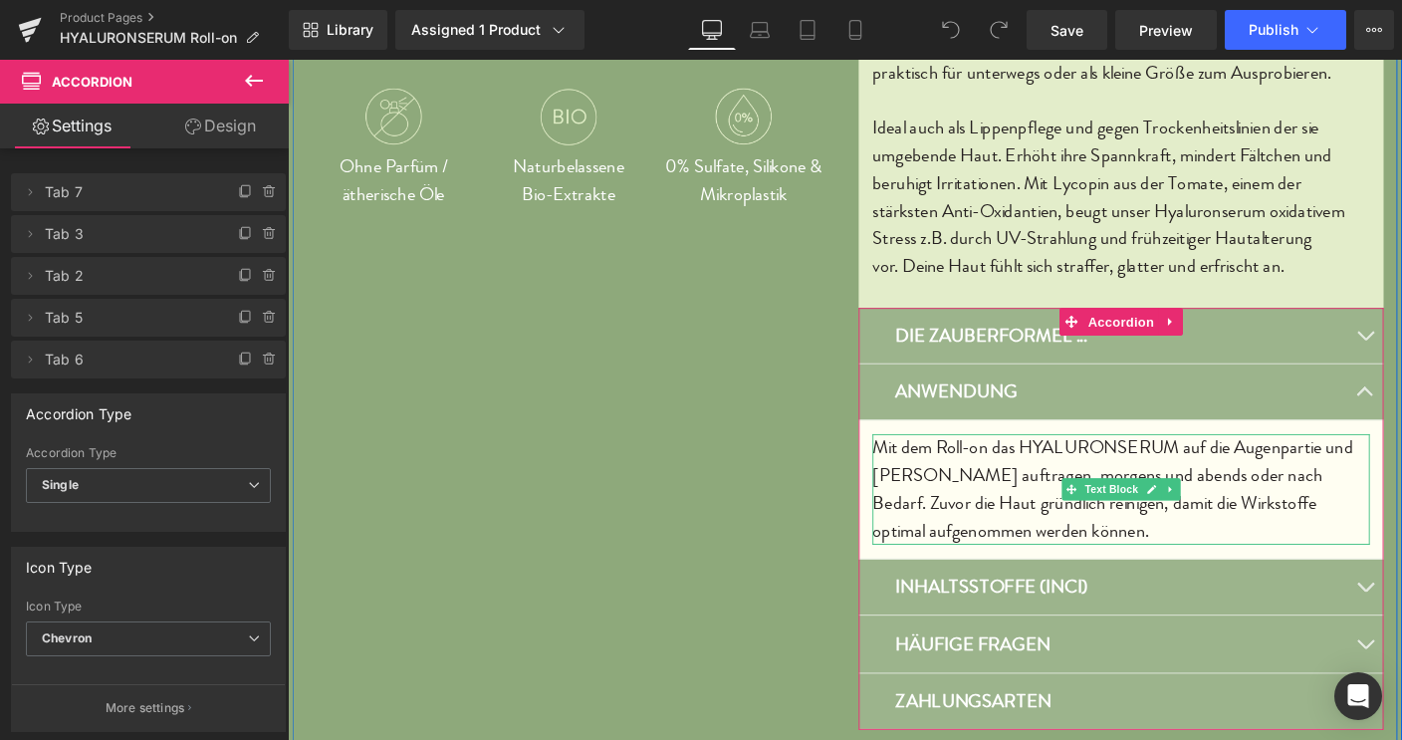
click at [969, 512] on p "Mit dem Roll-on das HYALURONSERUM auf die Augenpartie und [PERSON_NAME] auftrag…" at bounding box center [1189, 524] width 538 height 119
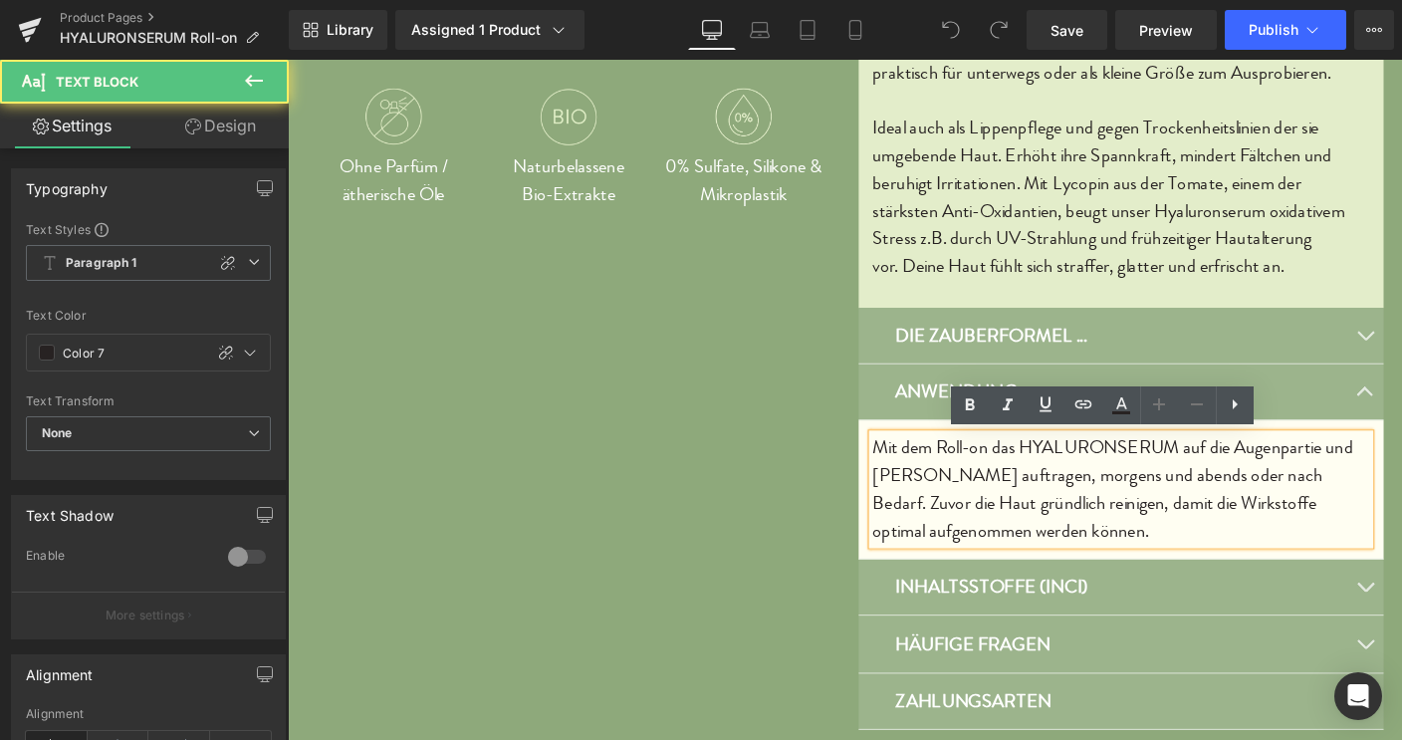
click at [969, 511] on p "Mit dem Roll-on das HYALURONSERUM auf die Augenpartie und [PERSON_NAME] auftrag…" at bounding box center [1189, 524] width 538 height 119
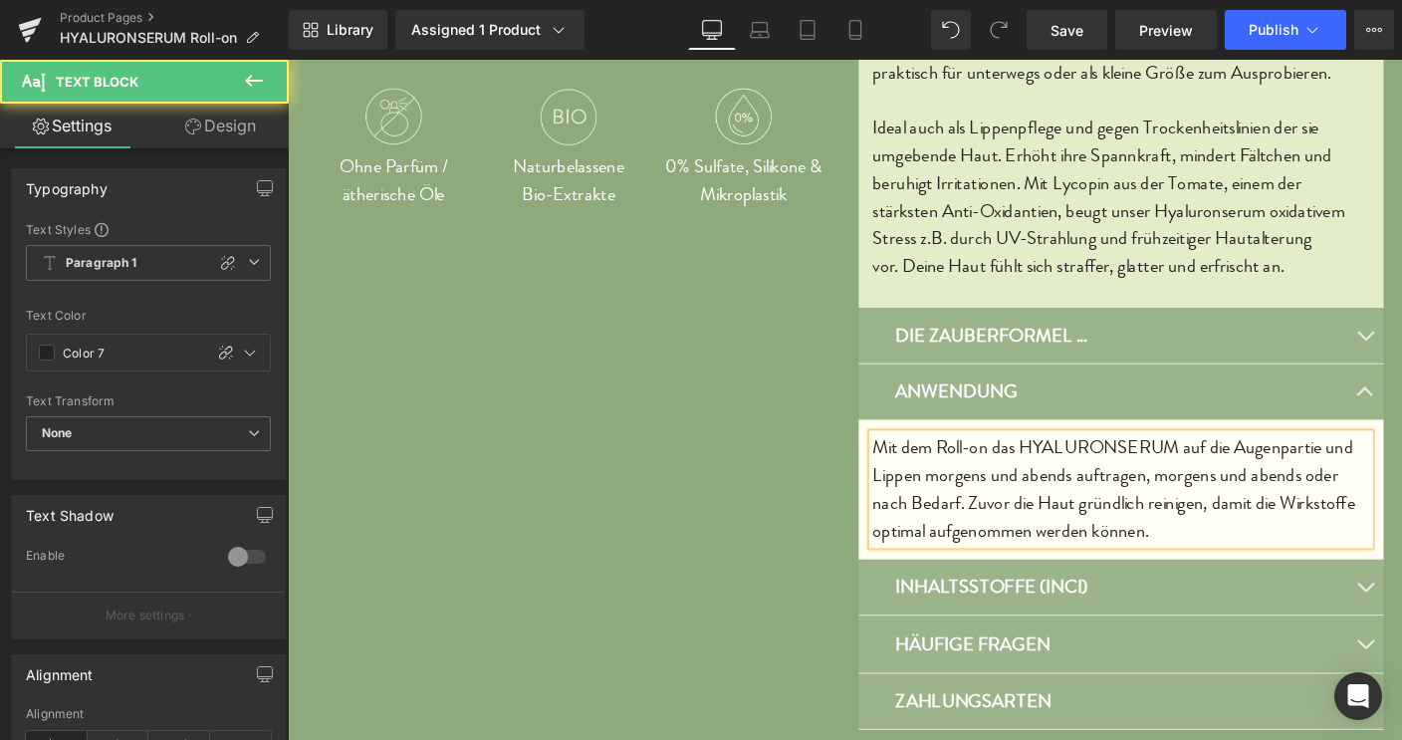
click at [1205, 512] on p "Mit dem Roll-on das HYALURONSERUM auf die Augenpartie und Lippen morgens und ab…" at bounding box center [1189, 524] width 538 height 119
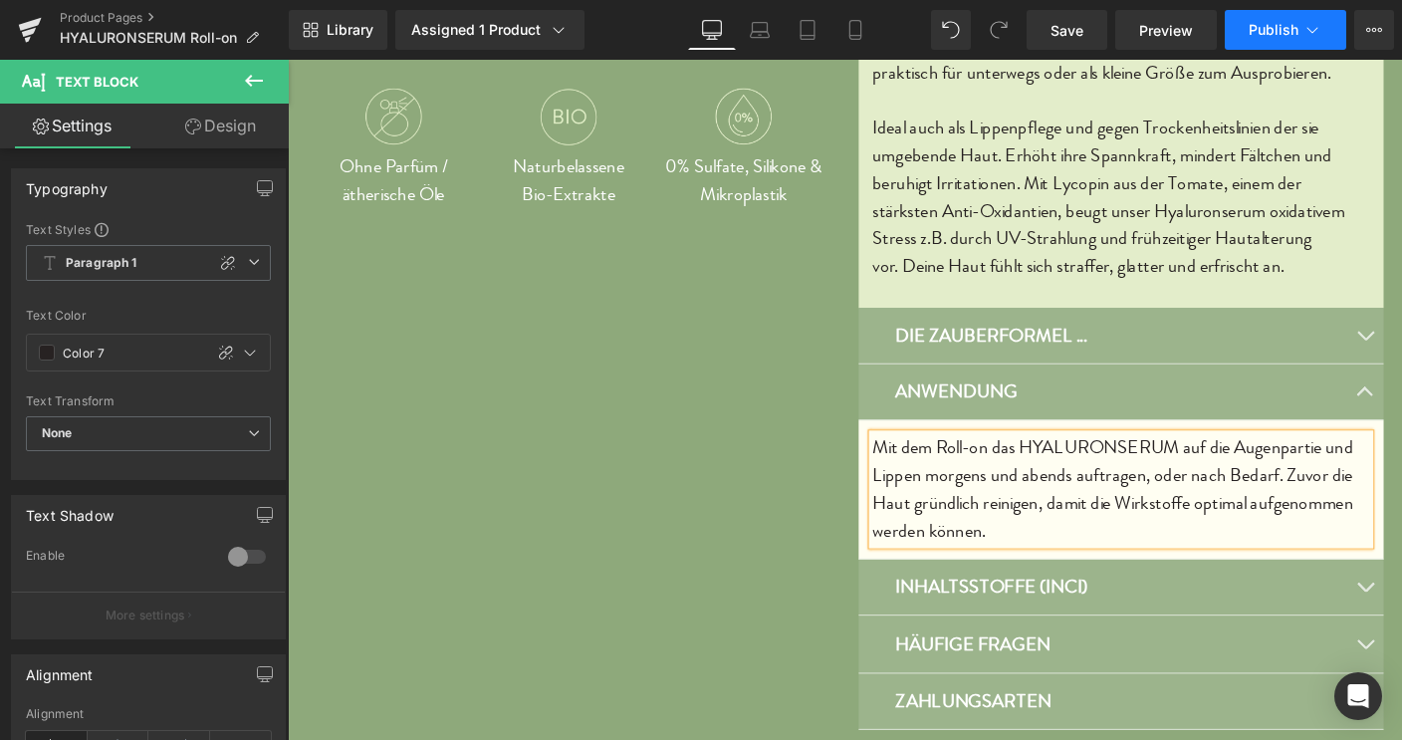
click at [1268, 28] on span "Publish" at bounding box center [1274, 30] width 50 height 16
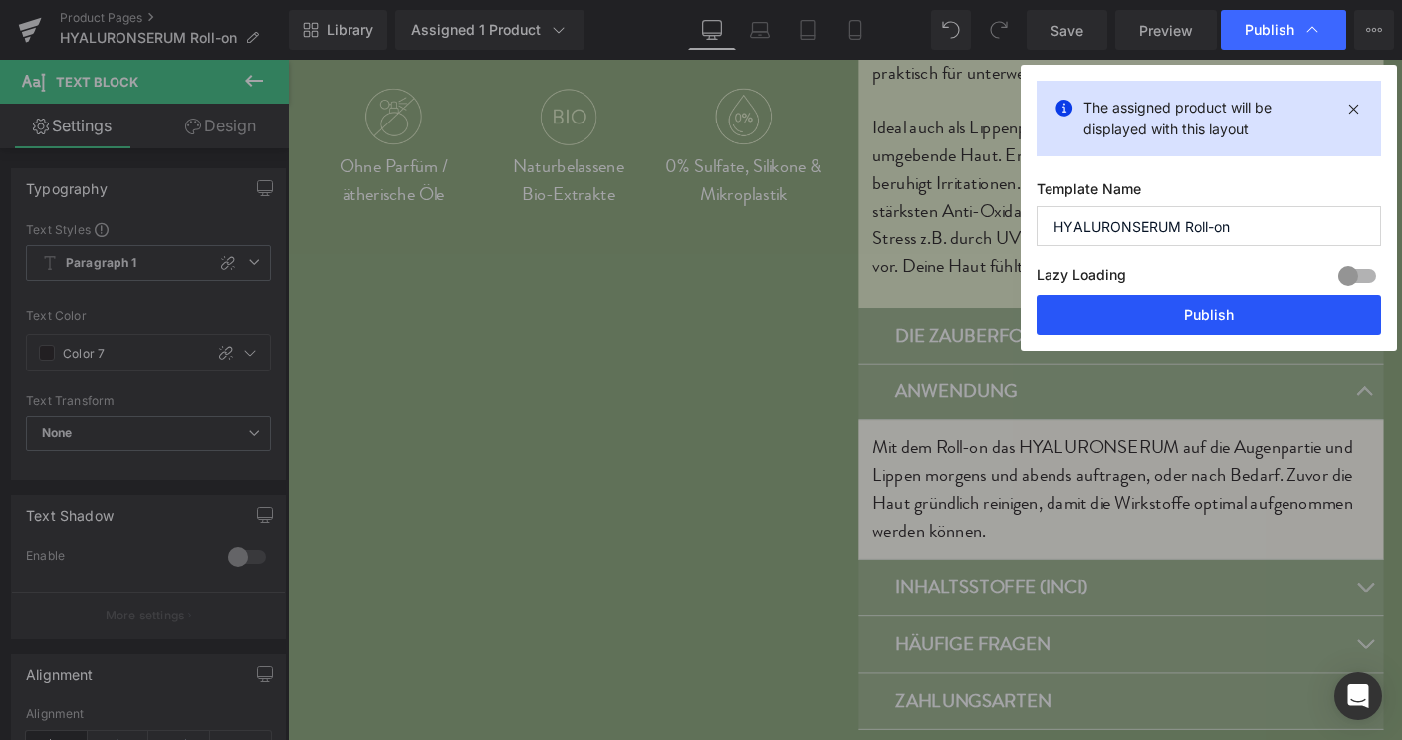
click at [1223, 315] on button "Publish" at bounding box center [1208, 315] width 344 height 40
